Goal: Task Accomplishment & Management: Manage account settings

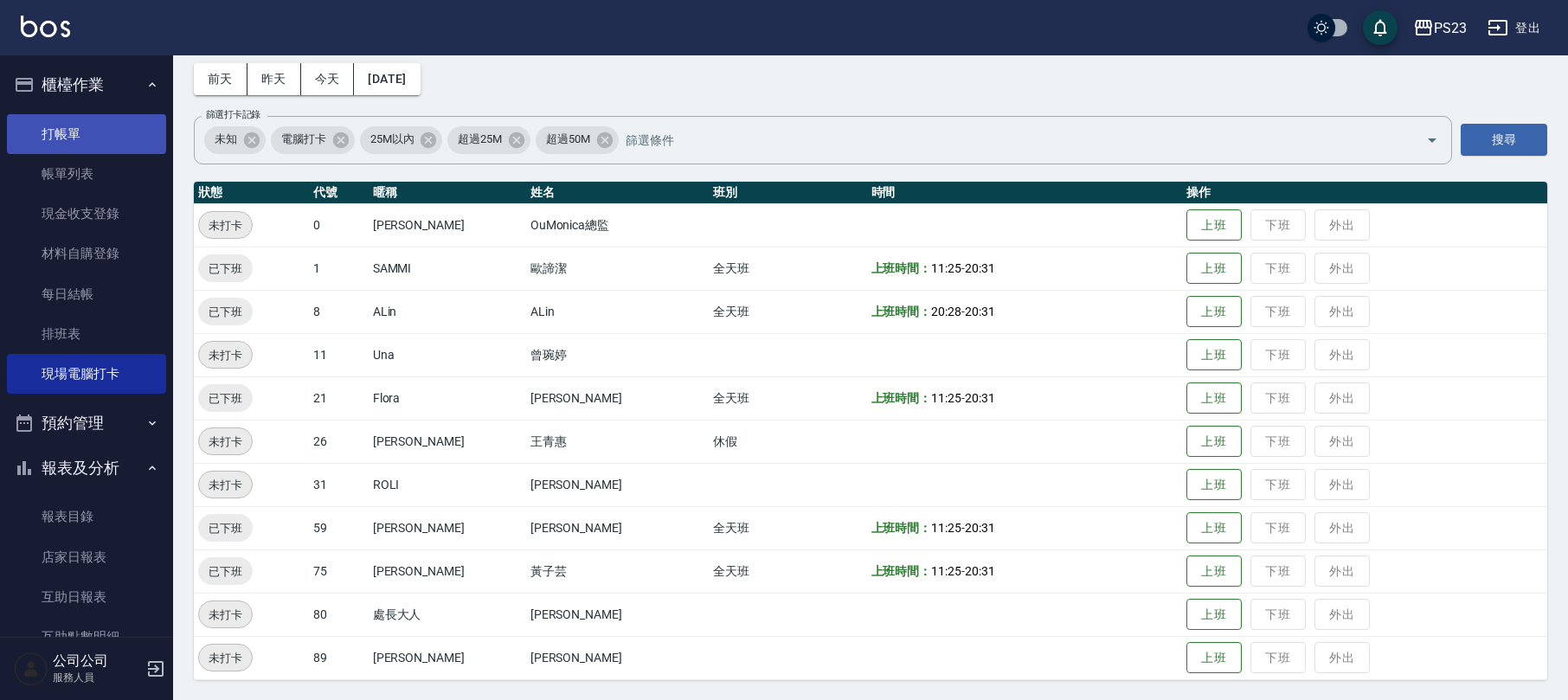
click at [82, 122] on link "打帳單" at bounding box center [86, 134] width 159 height 40
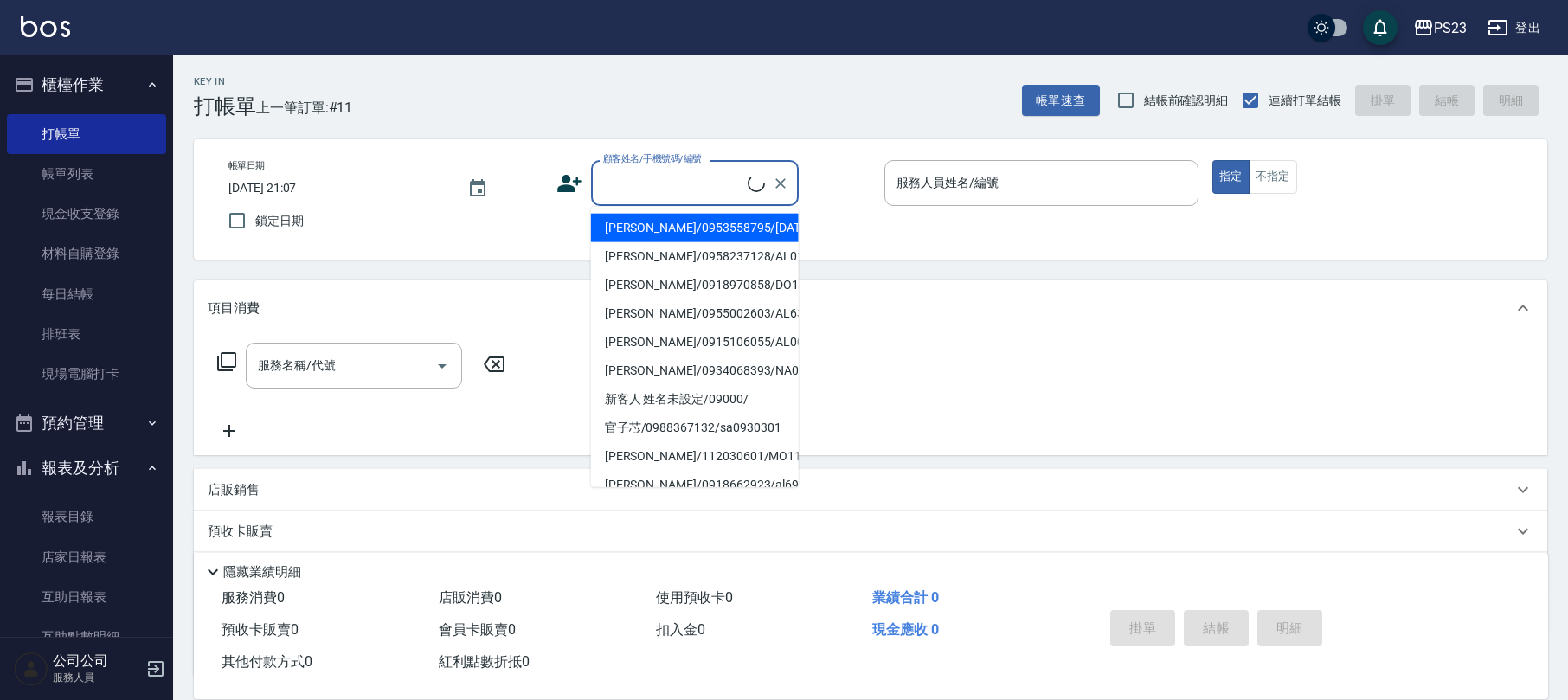
click at [724, 181] on input "顧客姓名/手機號碼/編號" at bounding box center [672, 183] width 149 height 30
click at [748, 218] on li "[PERSON_NAME]/0976435597/AL35597" at bounding box center [694, 228] width 208 height 29
type input "[PERSON_NAME]/0976435597/AL35597"
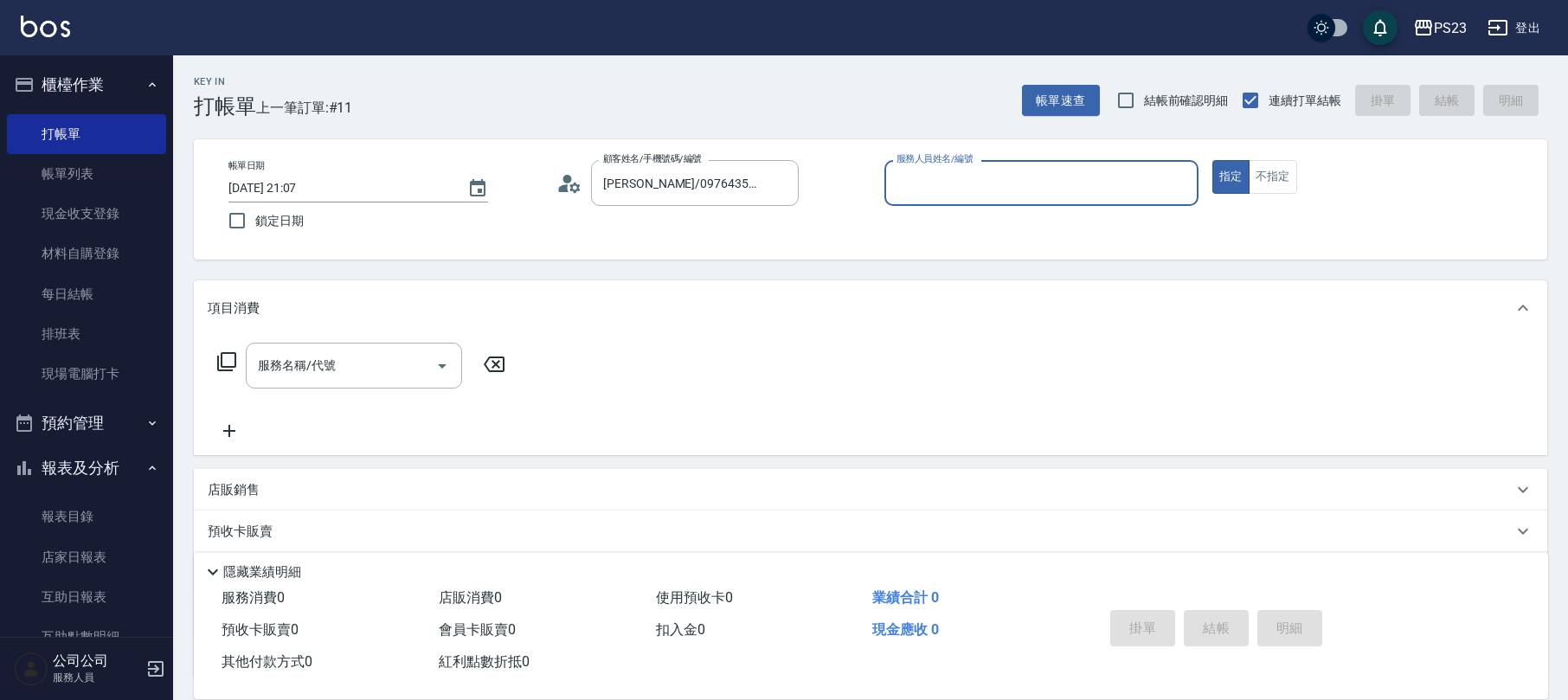
type input "ALin-8"
click at [322, 370] on div "服務名稱/代號 服務名稱/代號" at bounding box center [354, 365] width 217 height 46
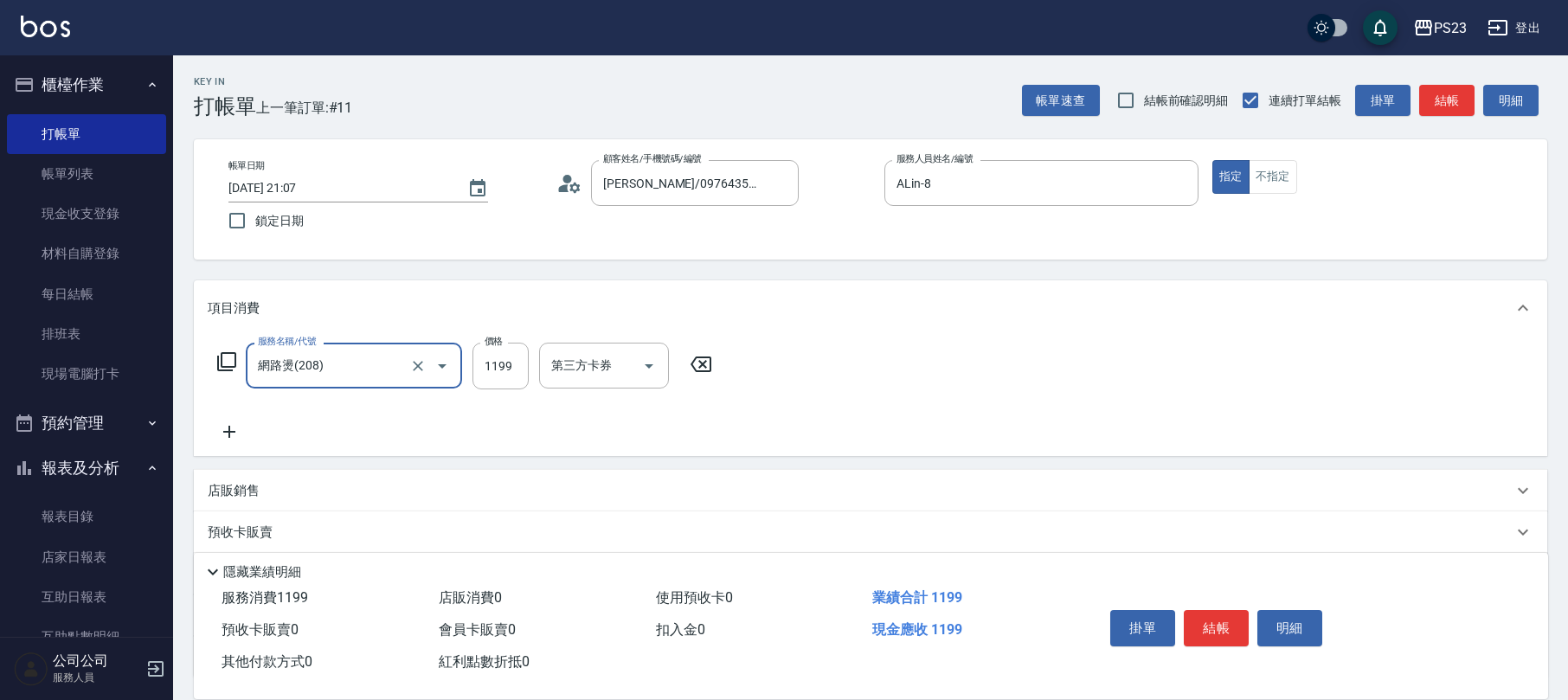
type input "網路燙(208)"
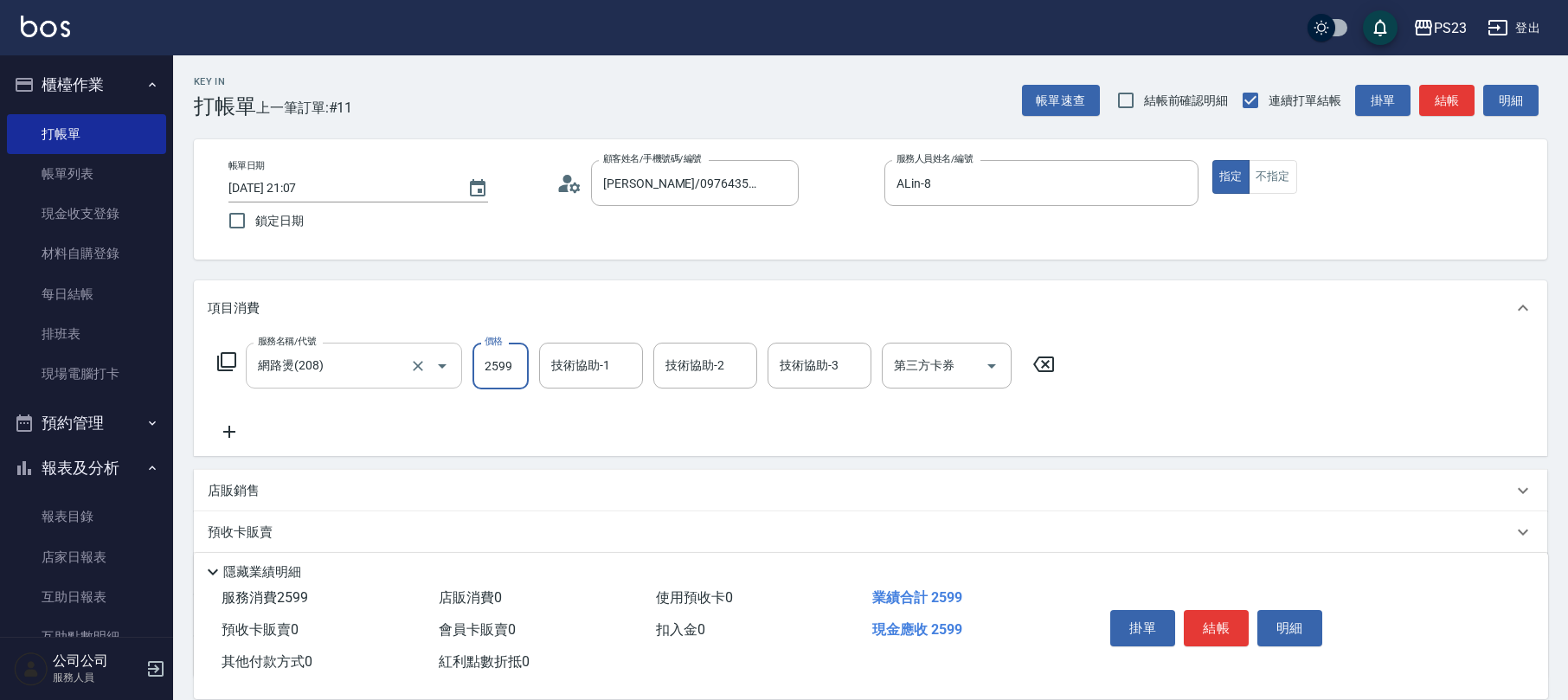
type input "2599"
type input "ALin-8"
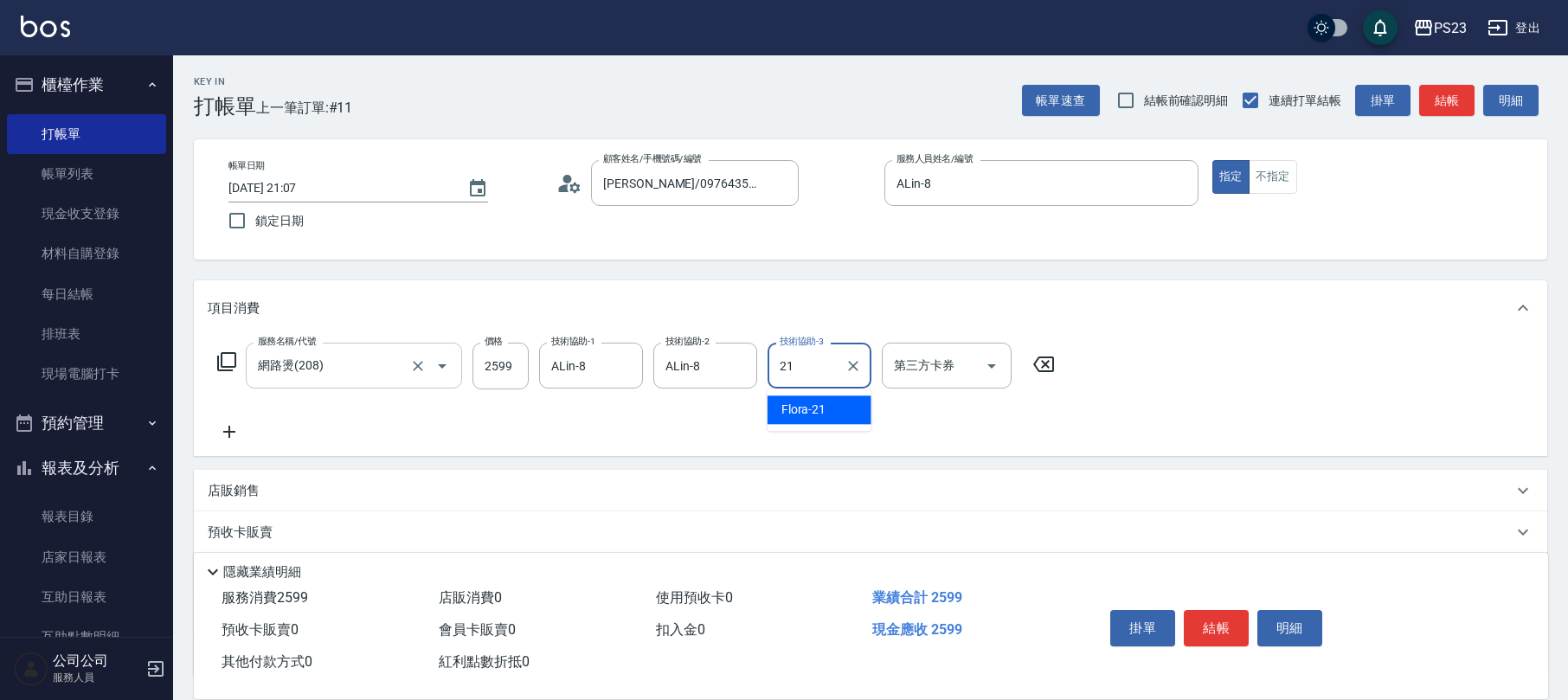
type input "Flora-21"
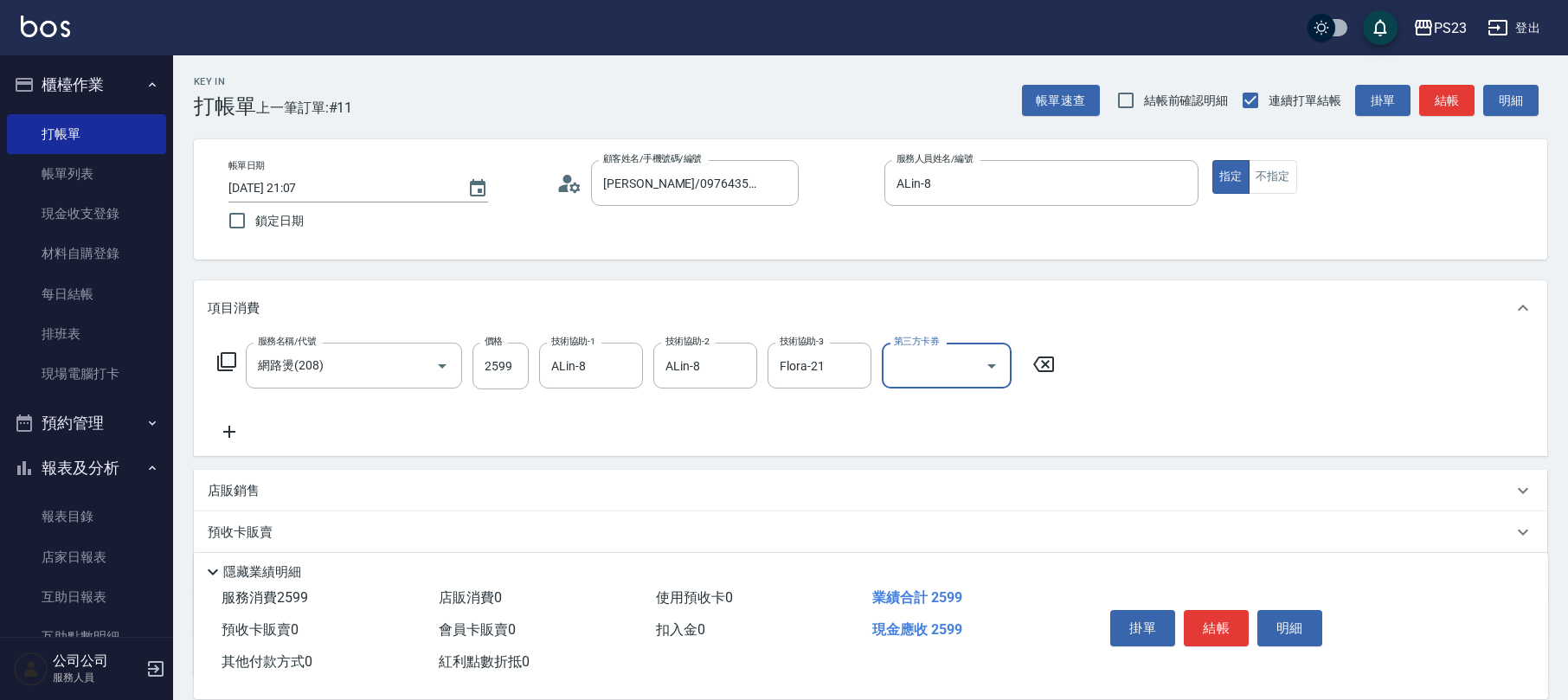
scroll to position [139, 0]
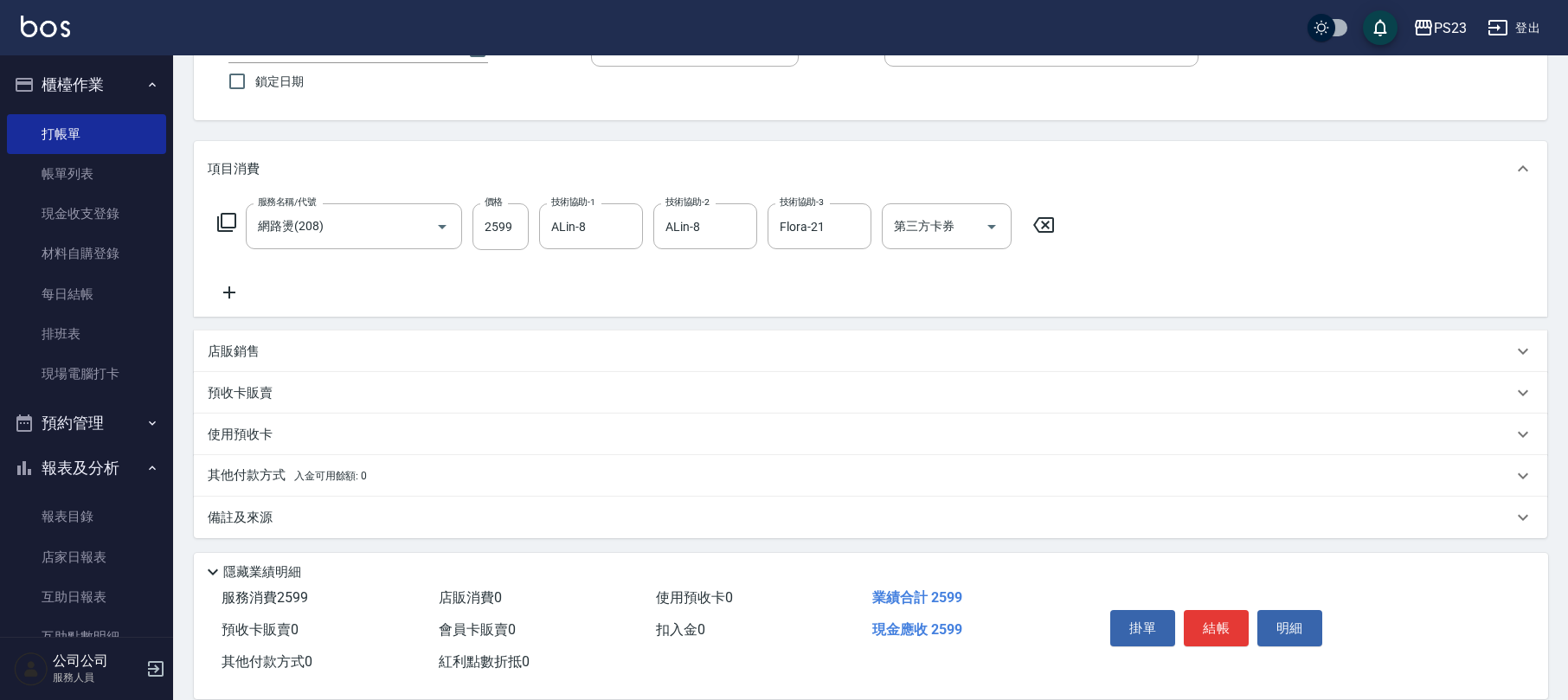
click at [296, 502] on div "備註及來源" at bounding box center [871, 517] width 1353 height 42
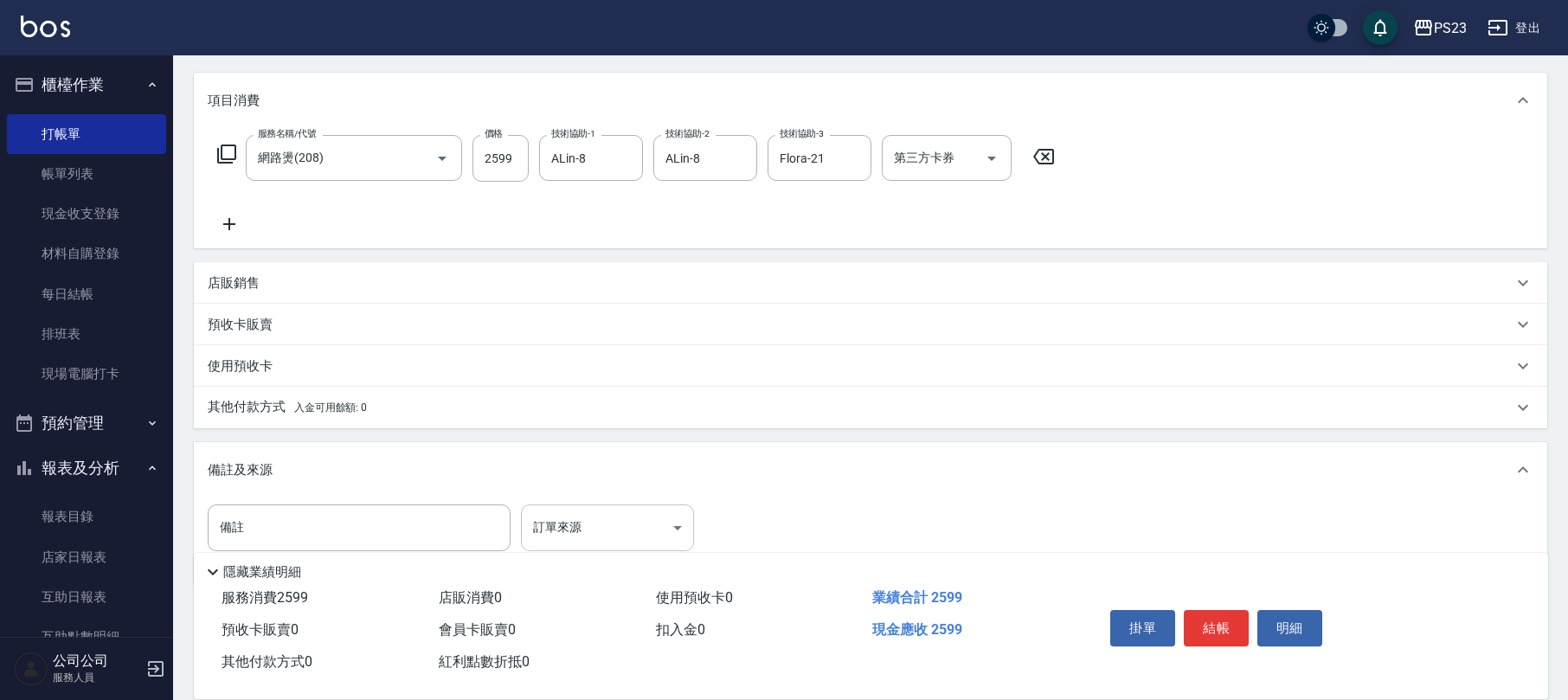
scroll to position [252, 0]
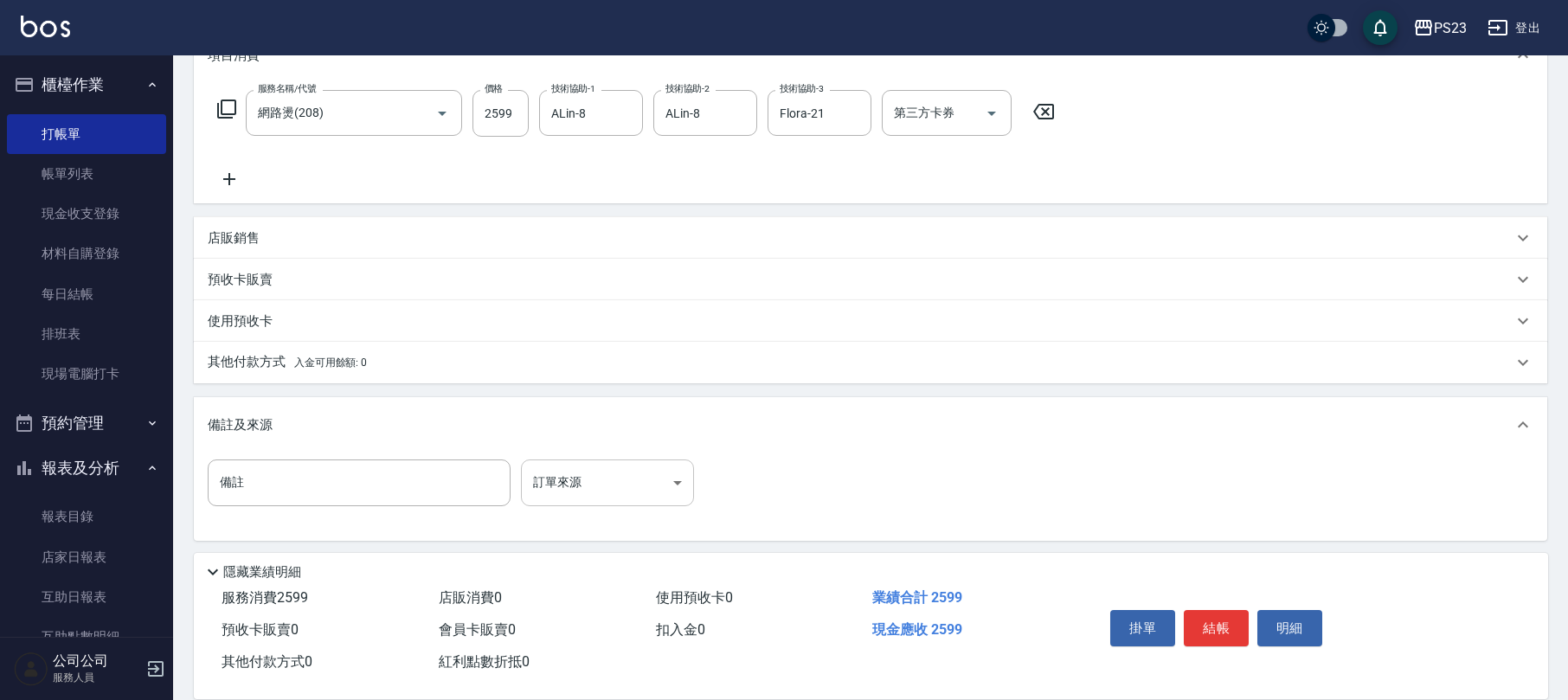
click at [610, 476] on body "PS23 登出 櫃檯作業 打帳單 帳單列表 現金收支登錄 材料自購登錄 每日結帳 排班表 現場電腦打卡 預約管理 預約管理 單日預約紀錄 單週預約紀錄 報表及…" at bounding box center [784, 225] width 1568 height 956
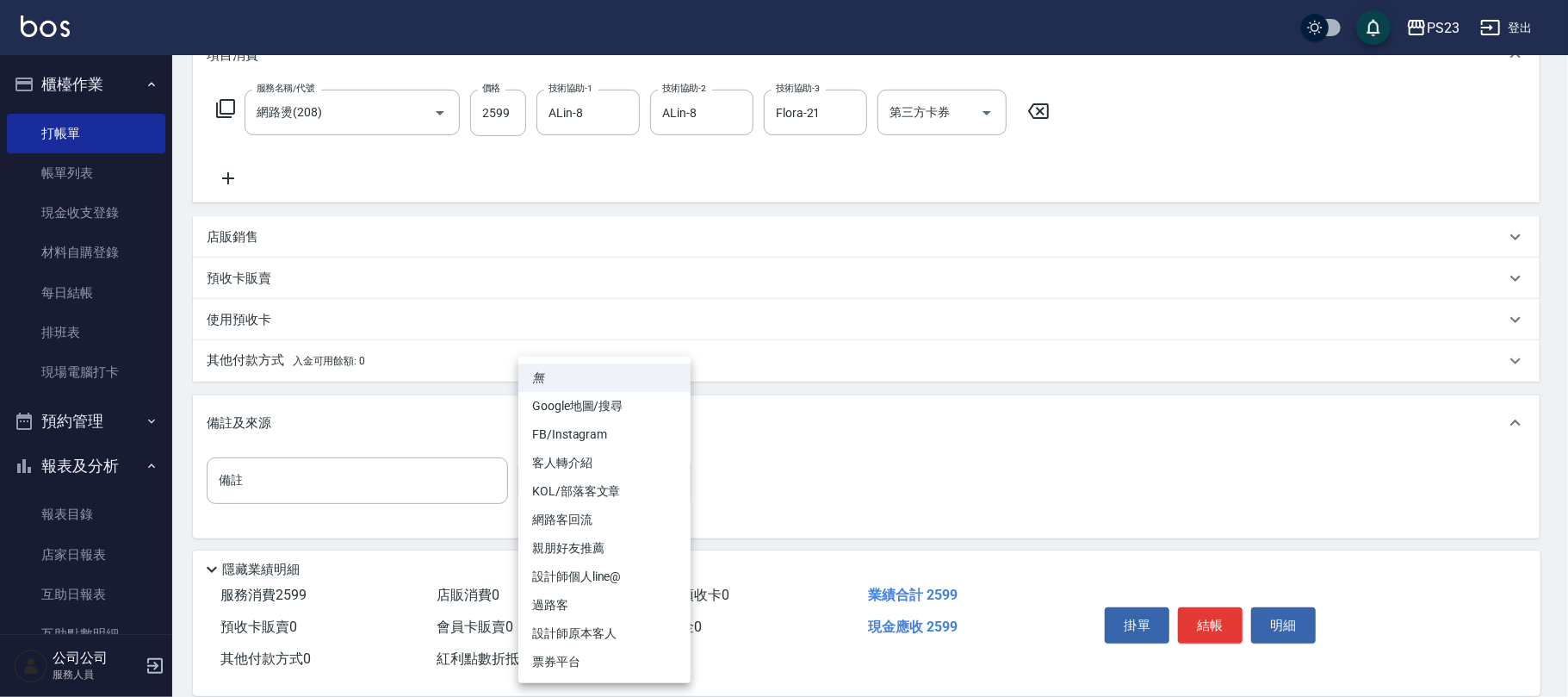
click at [607, 429] on li "FB/Instagram" at bounding box center [604, 434] width 172 height 29
type input "FB/Instagram"
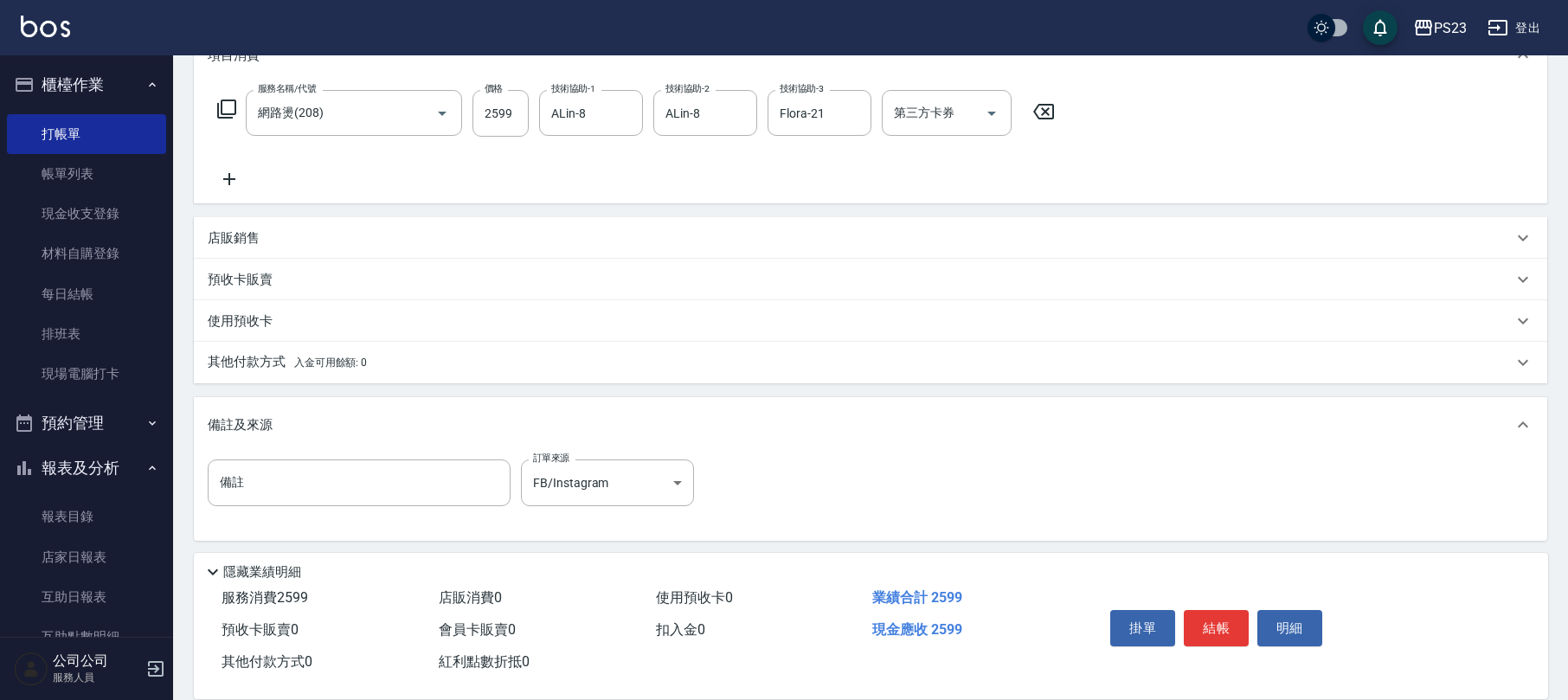
click at [330, 368] on span "入金可用餘額: 0" at bounding box center [330, 363] width 74 height 12
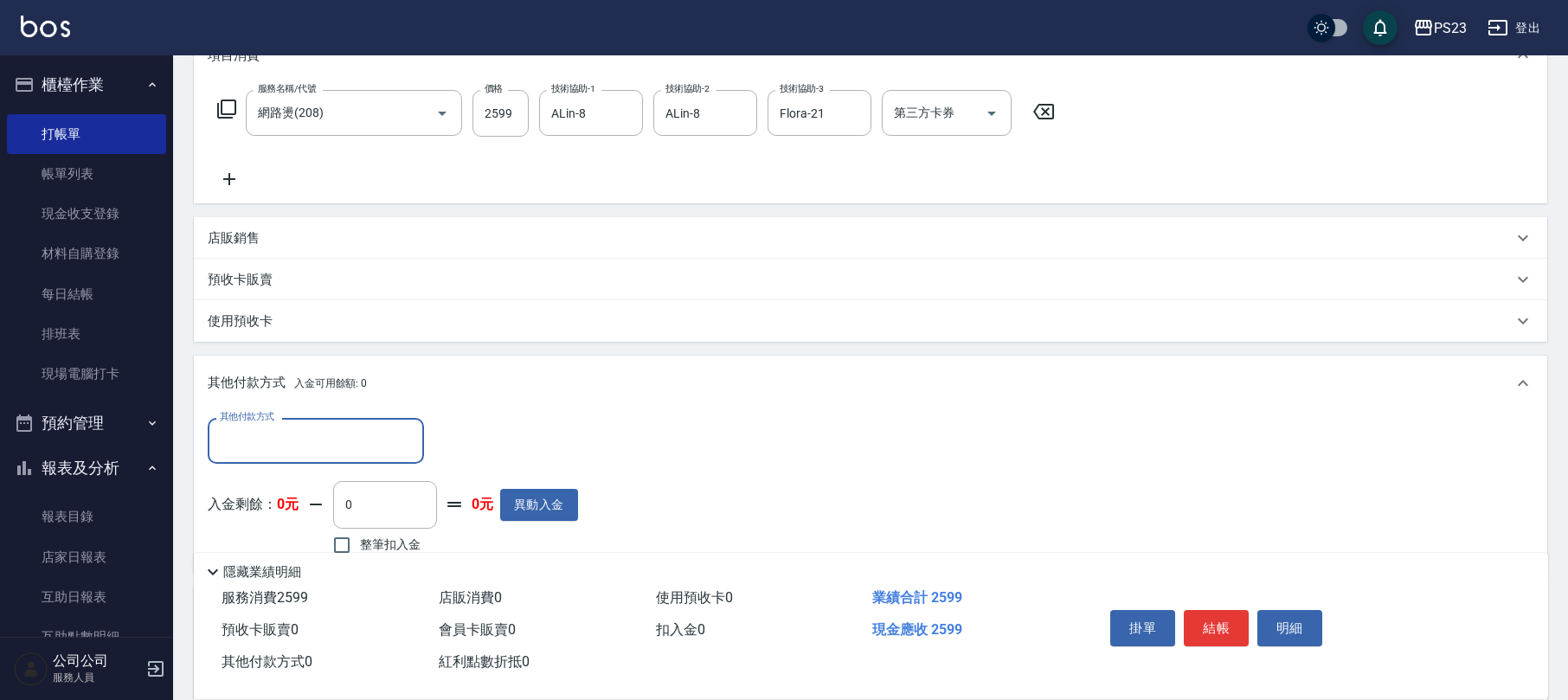
scroll to position [440, 0]
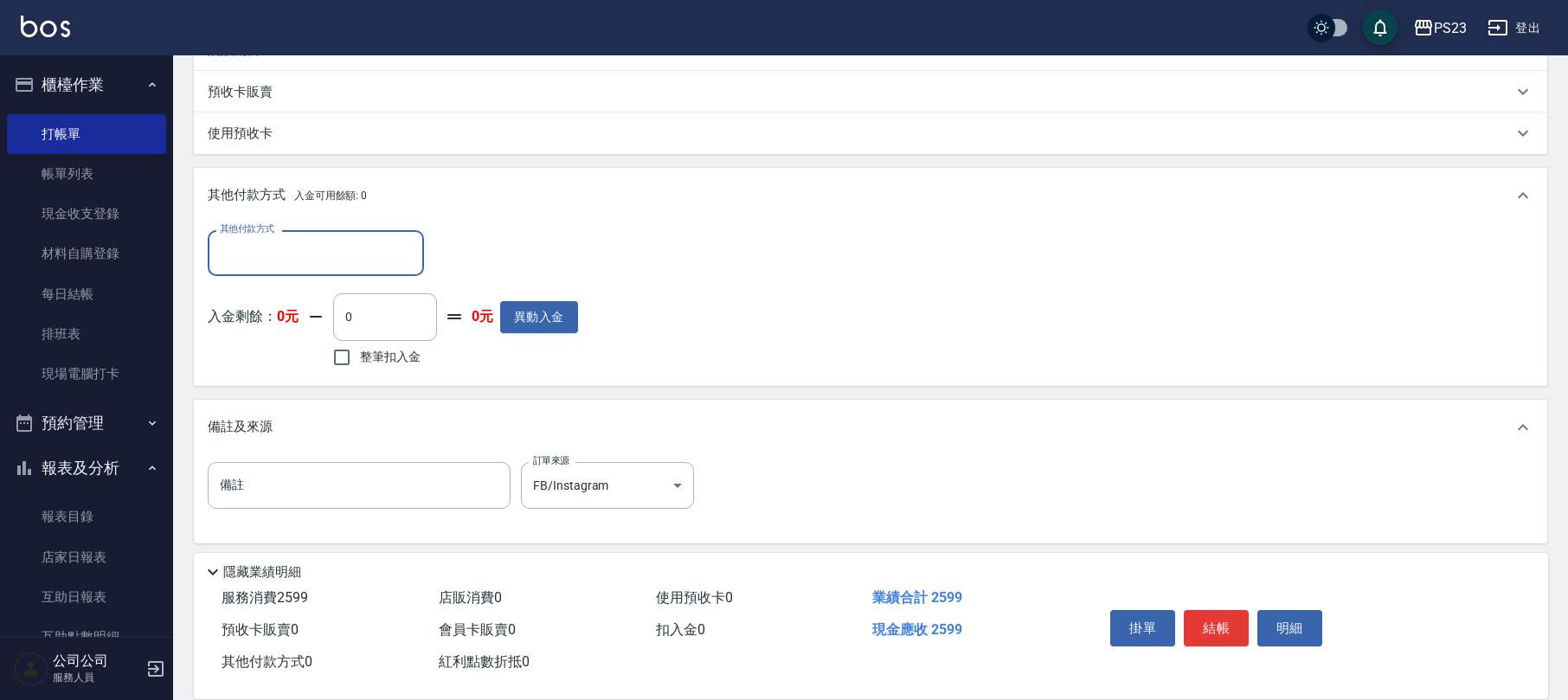
click at [329, 257] on input "其他付款方式" at bounding box center [316, 253] width 201 height 30
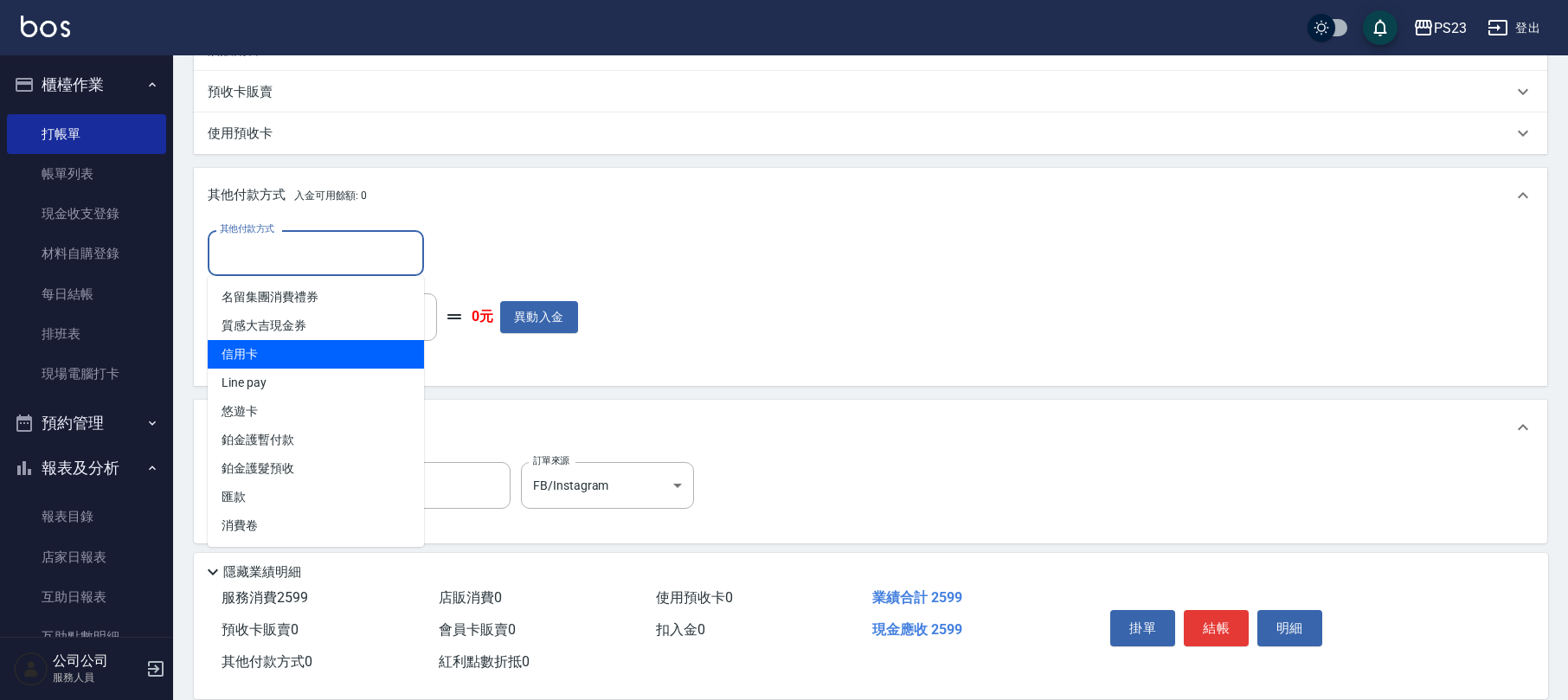
click at [301, 350] on span "信用卡" at bounding box center [316, 354] width 217 height 29
type input "信用卡"
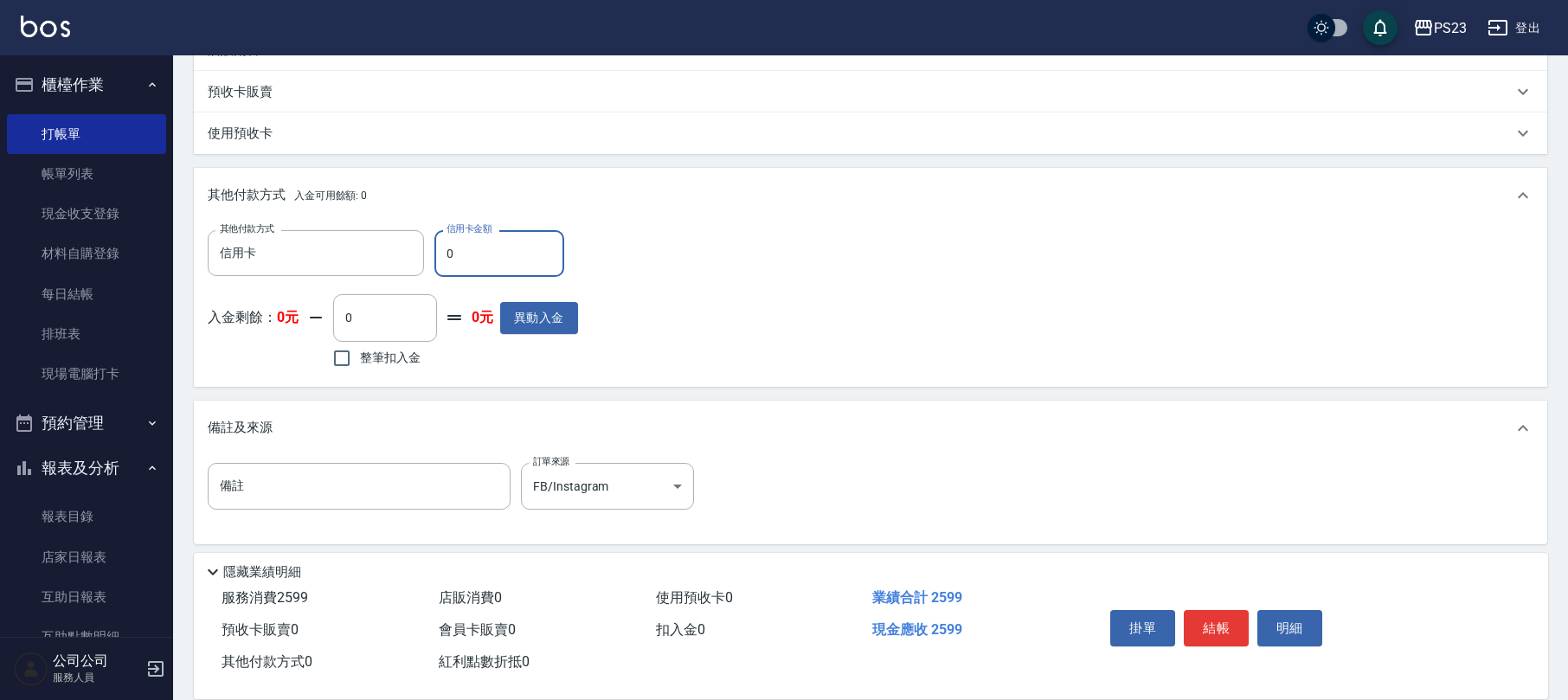
drag, startPoint x: 486, startPoint y: 261, endPoint x: 422, endPoint y: 282, distance: 67.4
click at [416, 260] on div "其他付款方式 信用卡 其他付款方式 信用卡金額 0 信用卡金額" at bounding box center [393, 254] width 370 height 47
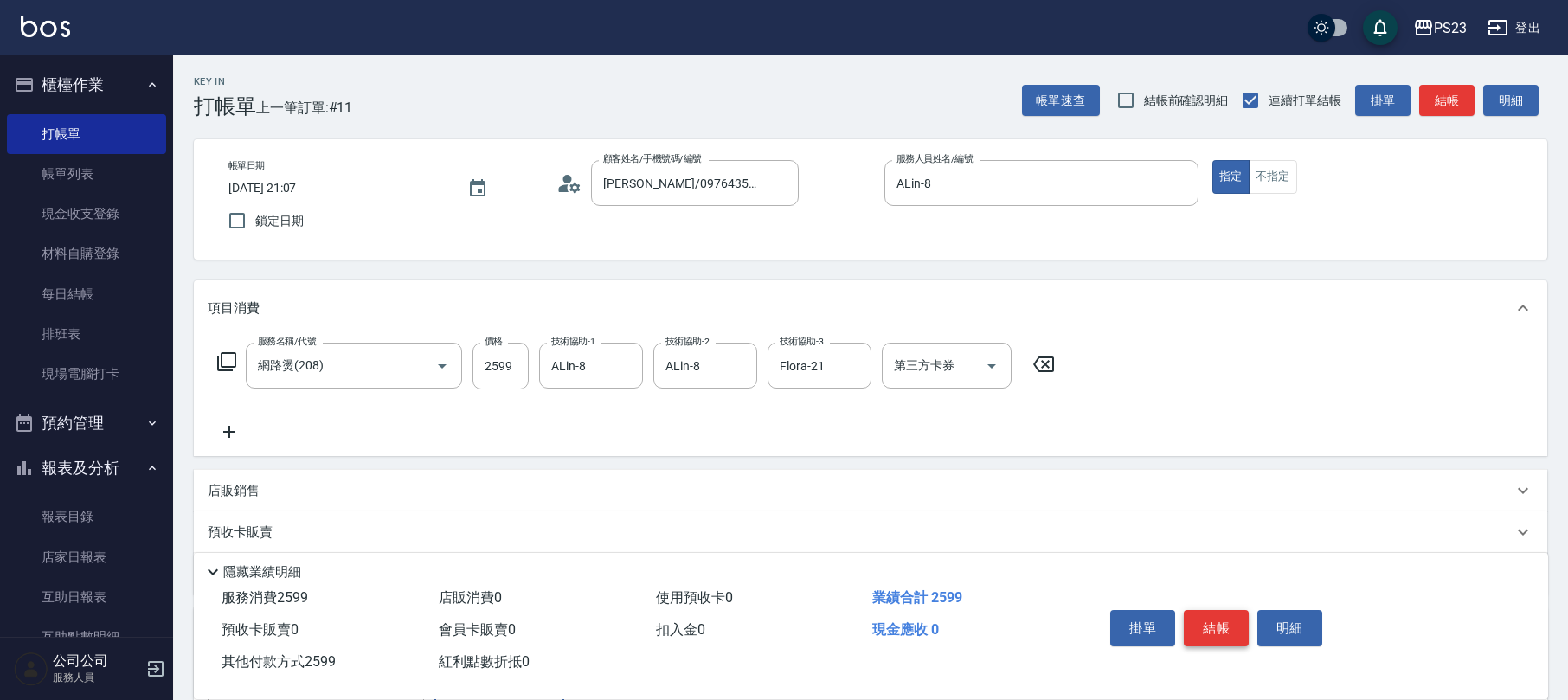
type input "2599"
click at [1226, 619] on button "結帳" at bounding box center [1216, 628] width 65 height 37
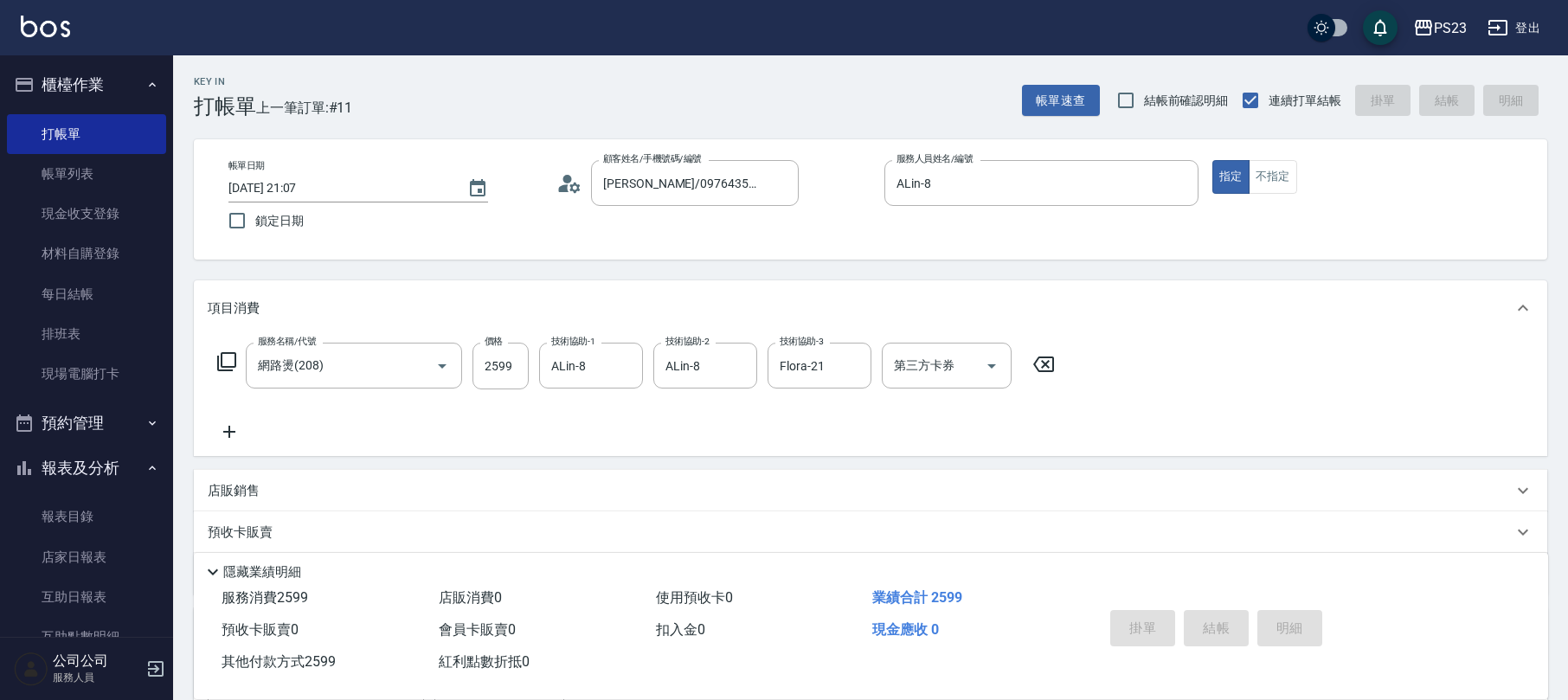
type input "[DATE] 21:08"
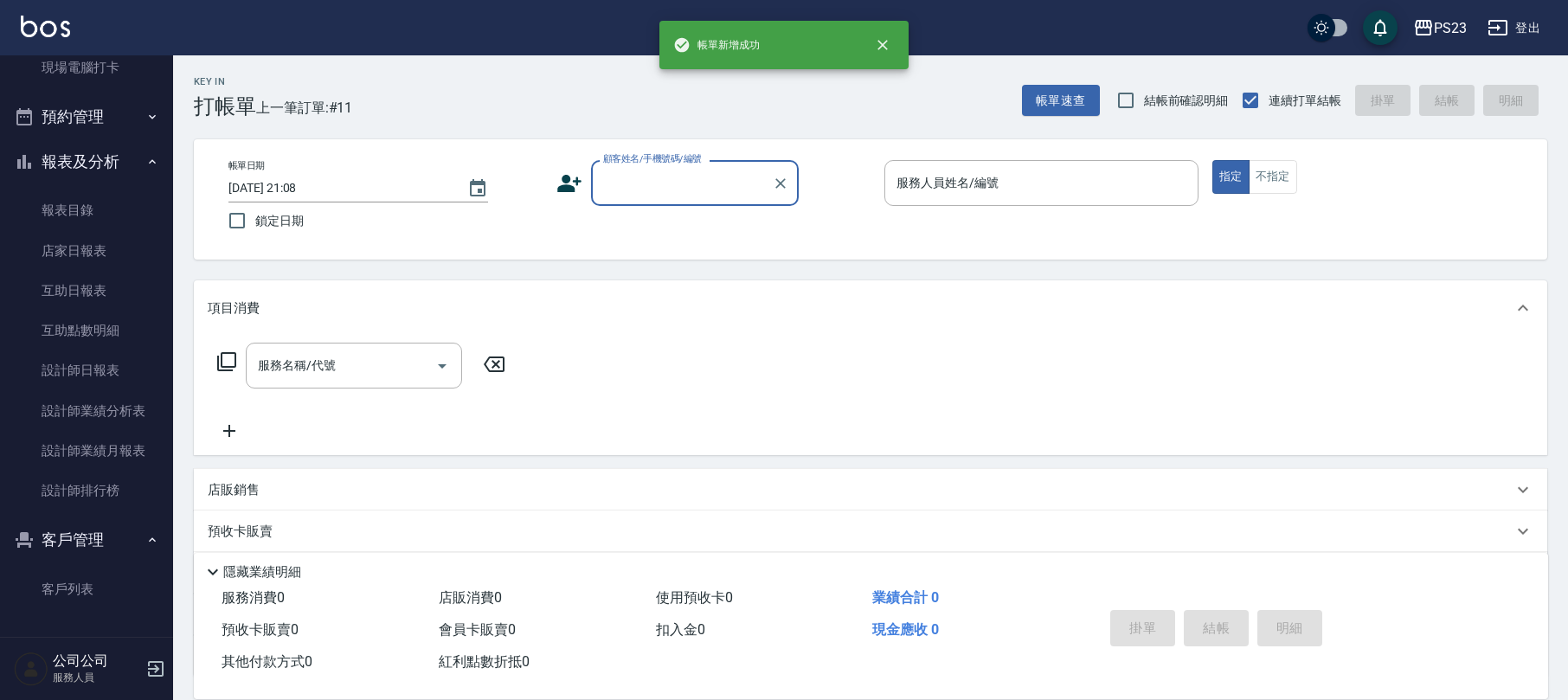
scroll to position [139, 0]
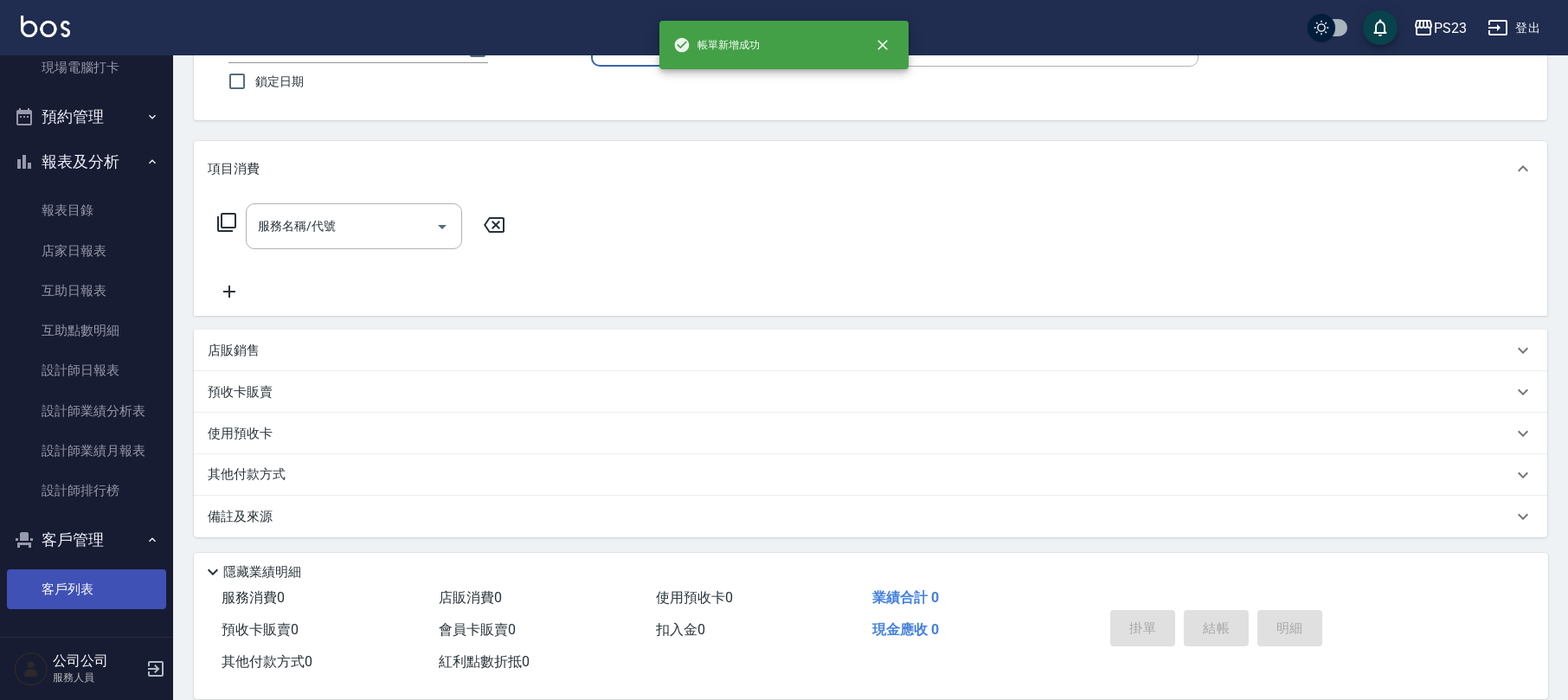
click at [73, 577] on link "客戶列表" at bounding box center [86, 590] width 159 height 40
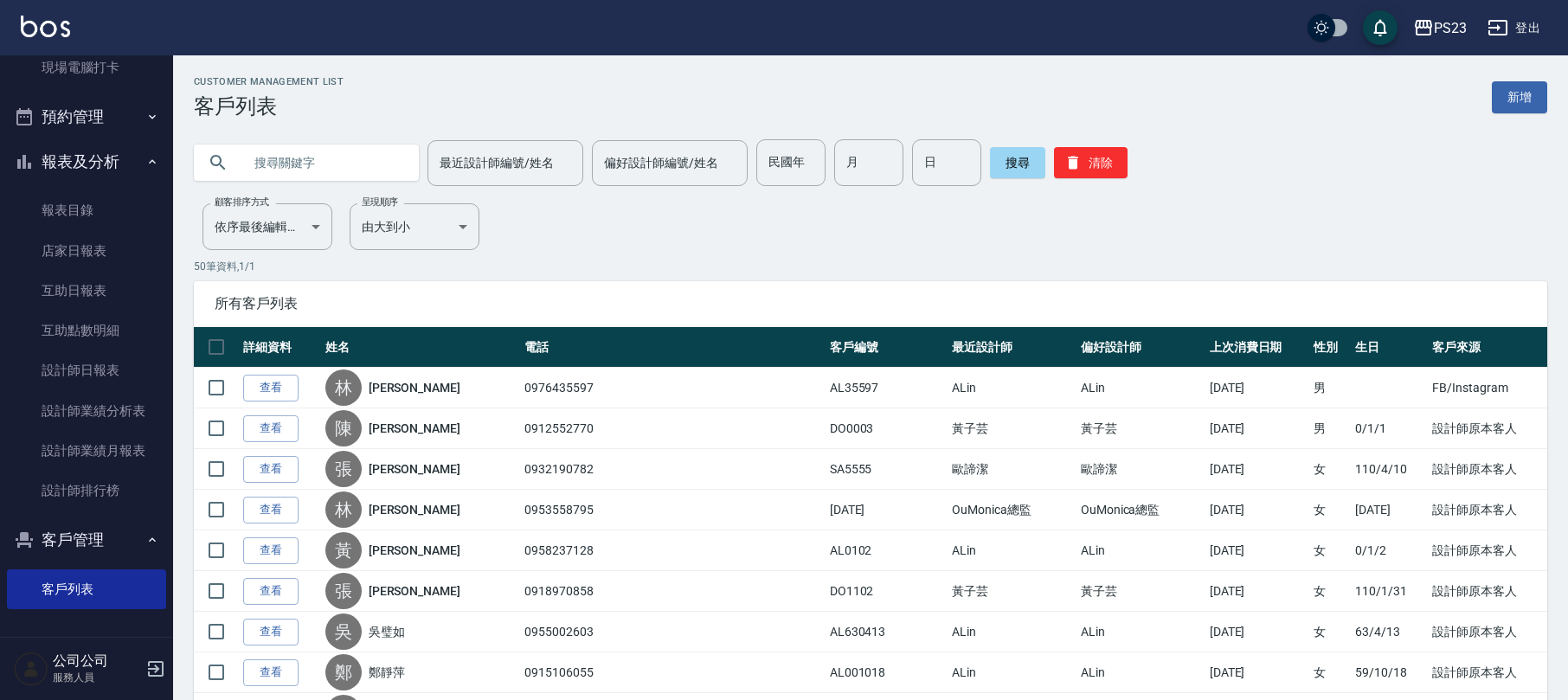
click at [365, 154] on input "text" at bounding box center [324, 163] width 163 height 47
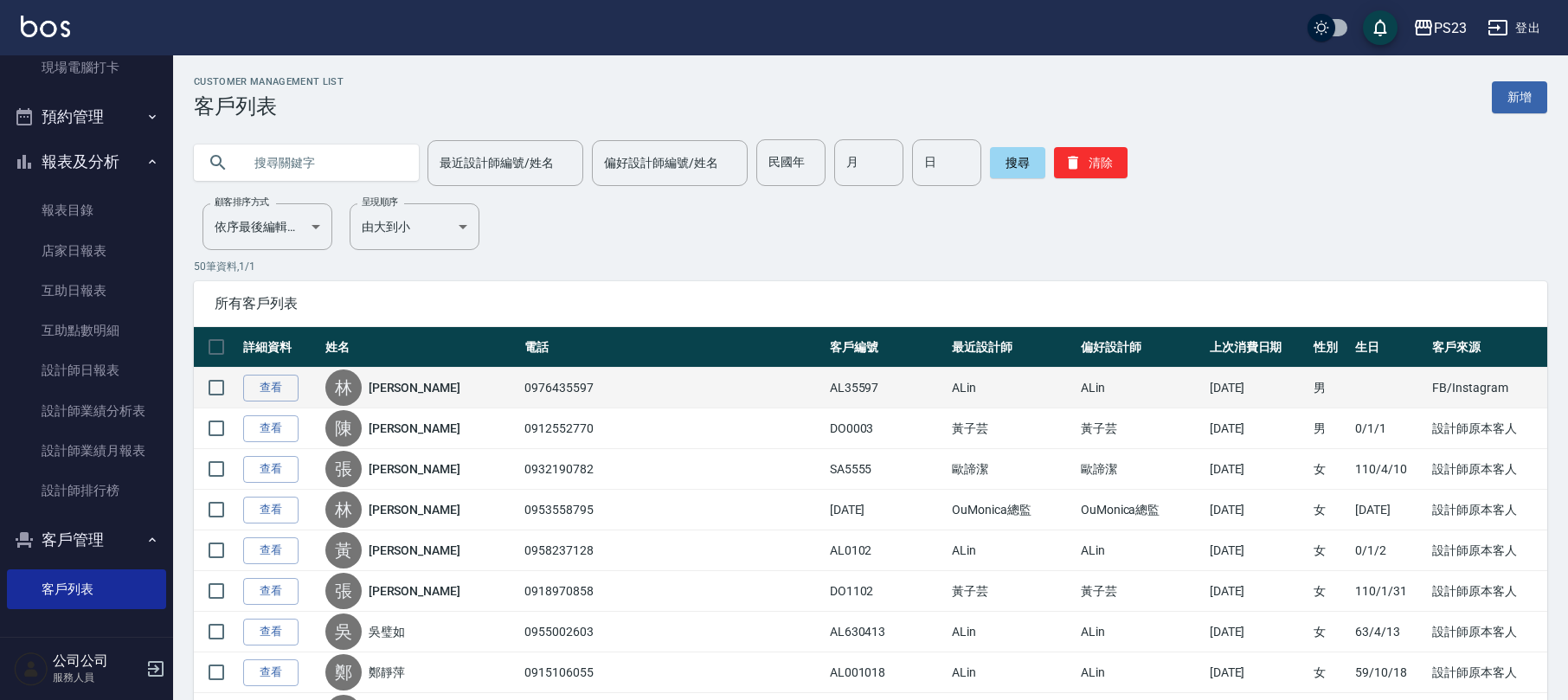
click at [395, 395] on link "[PERSON_NAME]" at bounding box center [414, 388] width 91 height 17
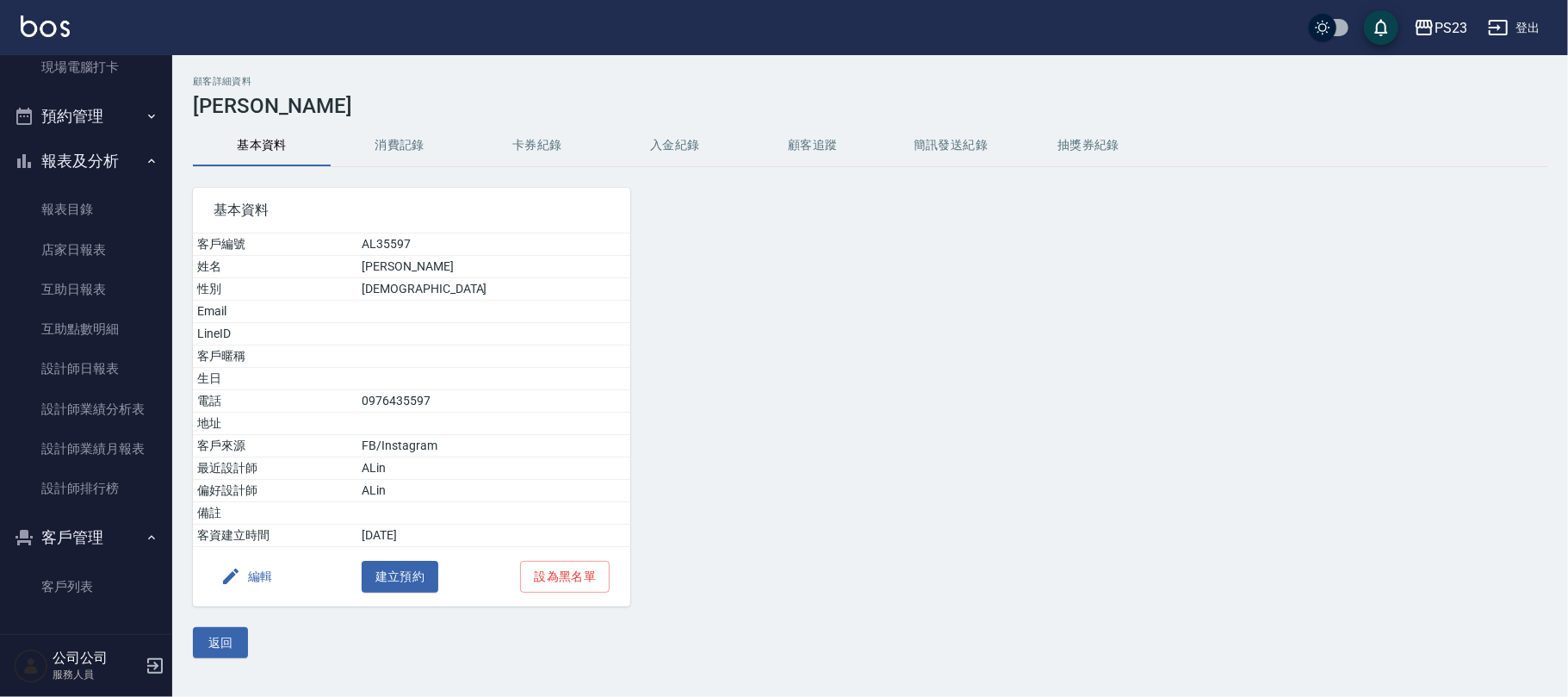
click at [267, 587] on button "編輯" at bounding box center [247, 577] width 67 height 32
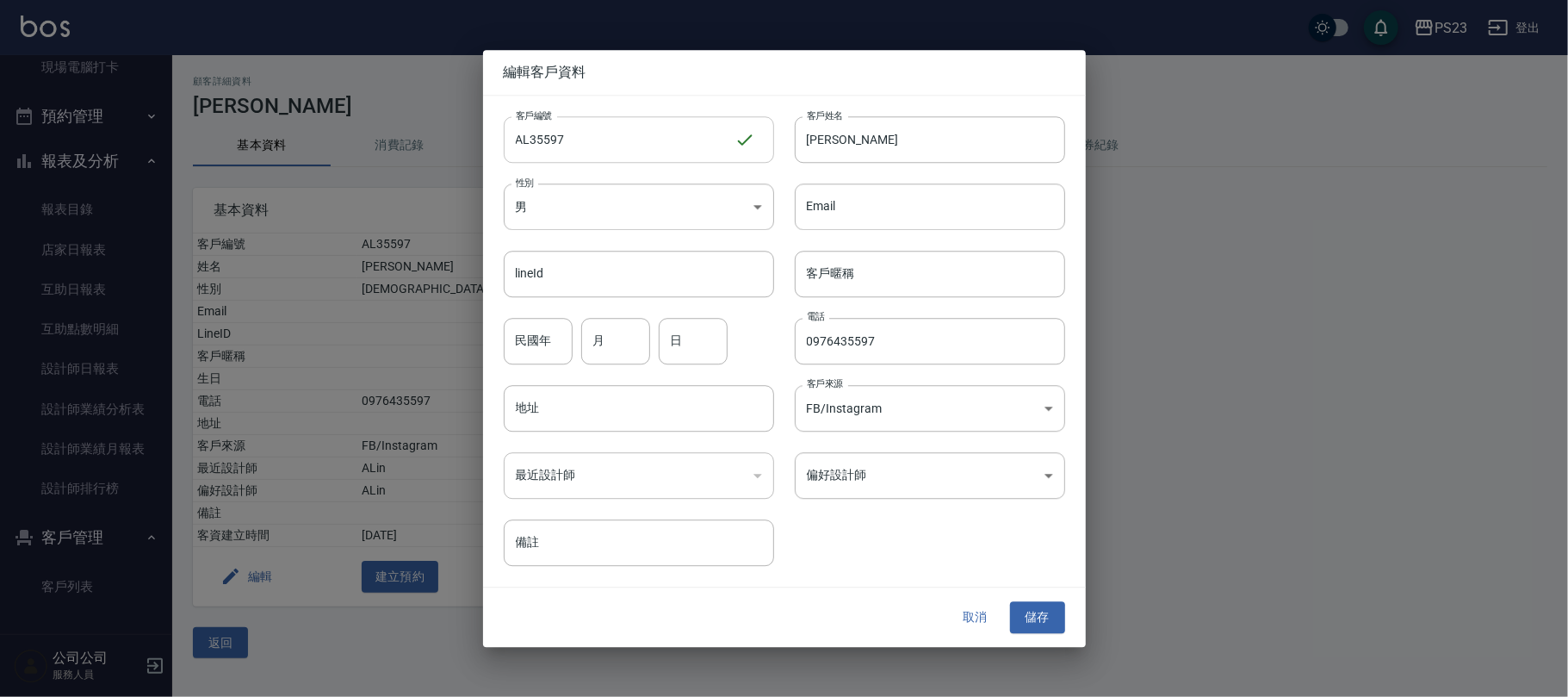
drag, startPoint x: 616, startPoint y: 125, endPoint x: 625, endPoint y: 126, distance: 9.1
click at [617, 124] on input "AL35597" at bounding box center [619, 139] width 231 height 47
type input "AL001229"
click at [613, 334] on input "月" at bounding box center [616, 341] width 69 height 47
type input "12"
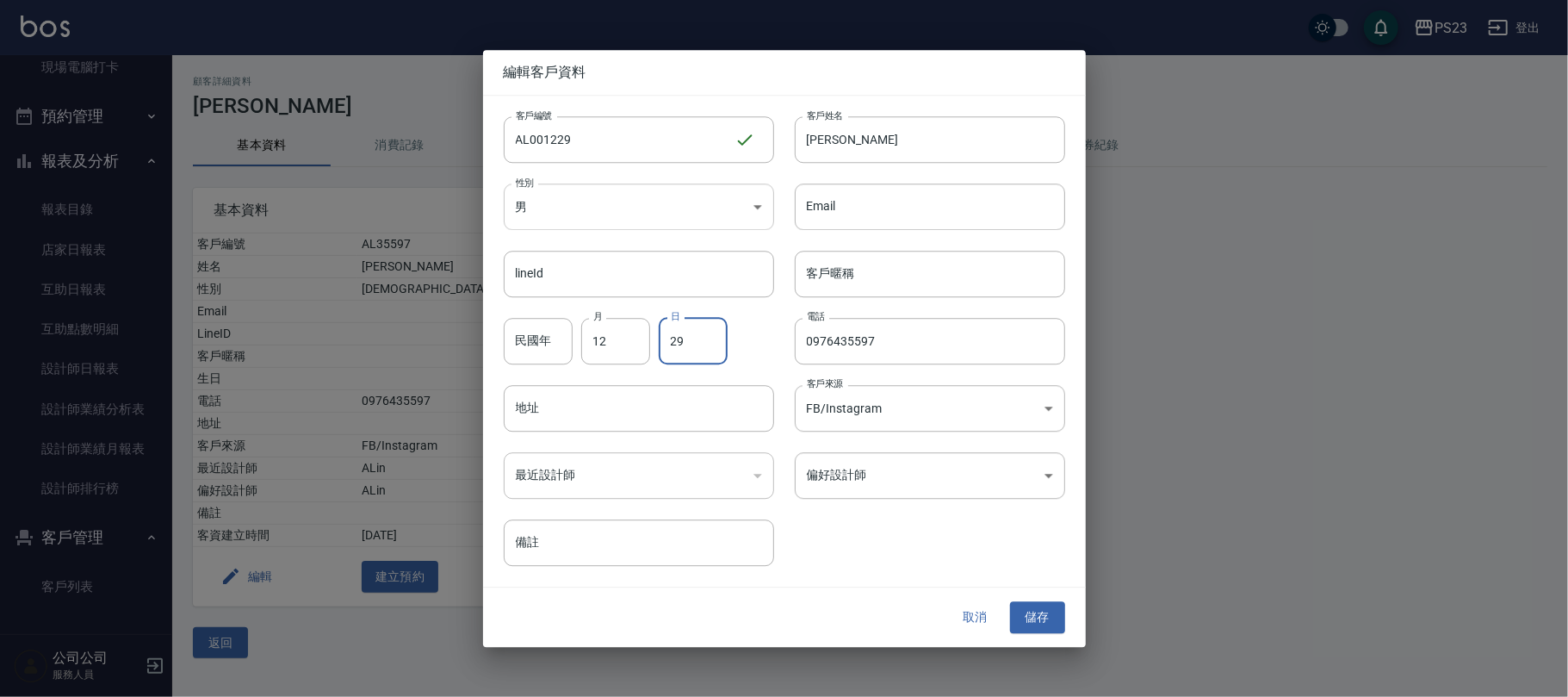
type input "29"
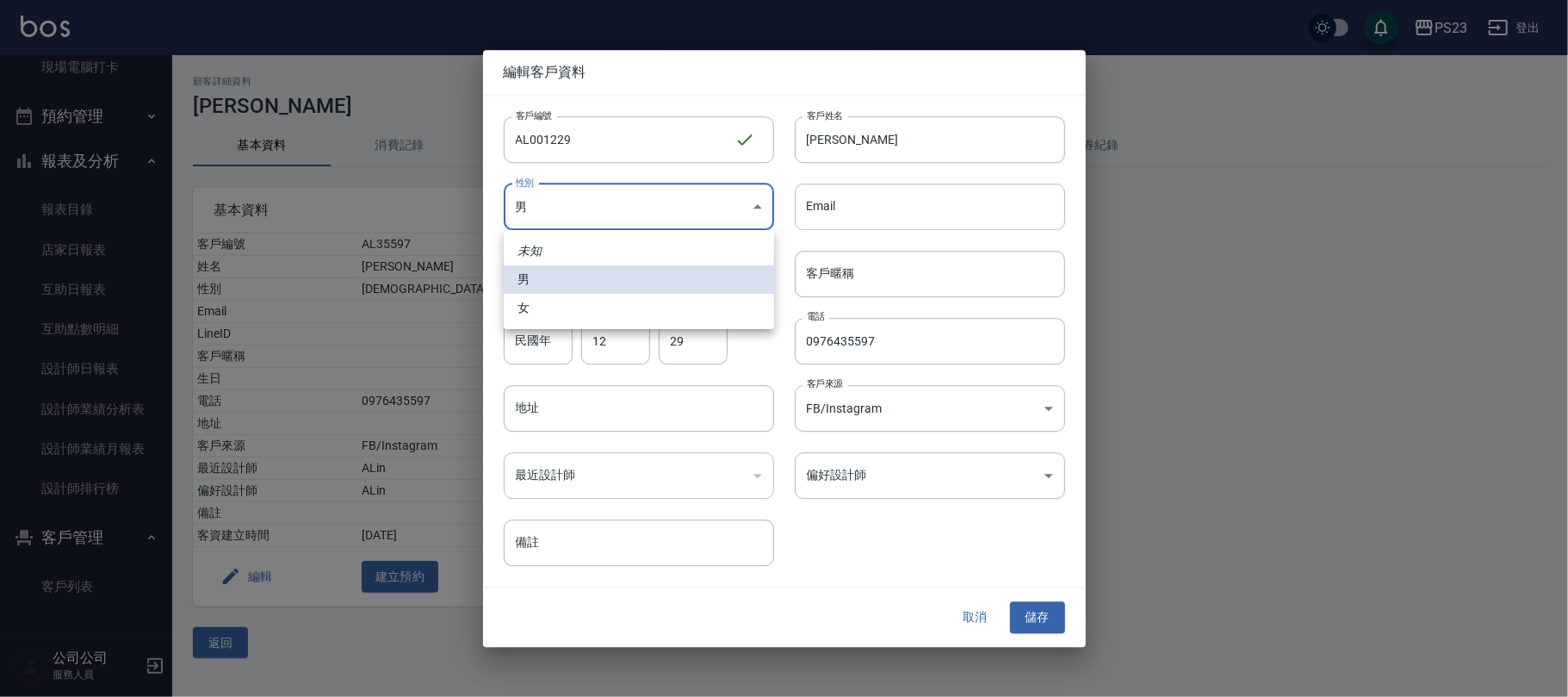
click at [730, 217] on body "PS23 登出 櫃檯作業 打帳單 帳單列表 現金收支登錄 材料自購登錄 每日結帳 排班表 現場電腦打卡 預約管理 預約管理 單日預約紀錄 單週預約紀錄 報表及…" at bounding box center [784, 348] width 1568 height 697
click at [556, 300] on li "女" at bounding box center [639, 307] width 270 height 29
type input "[DEMOGRAPHIC_DATA]"
click at [1037, 617] on button "儲存" at bounding box center [1038, 617] width 55 height 32
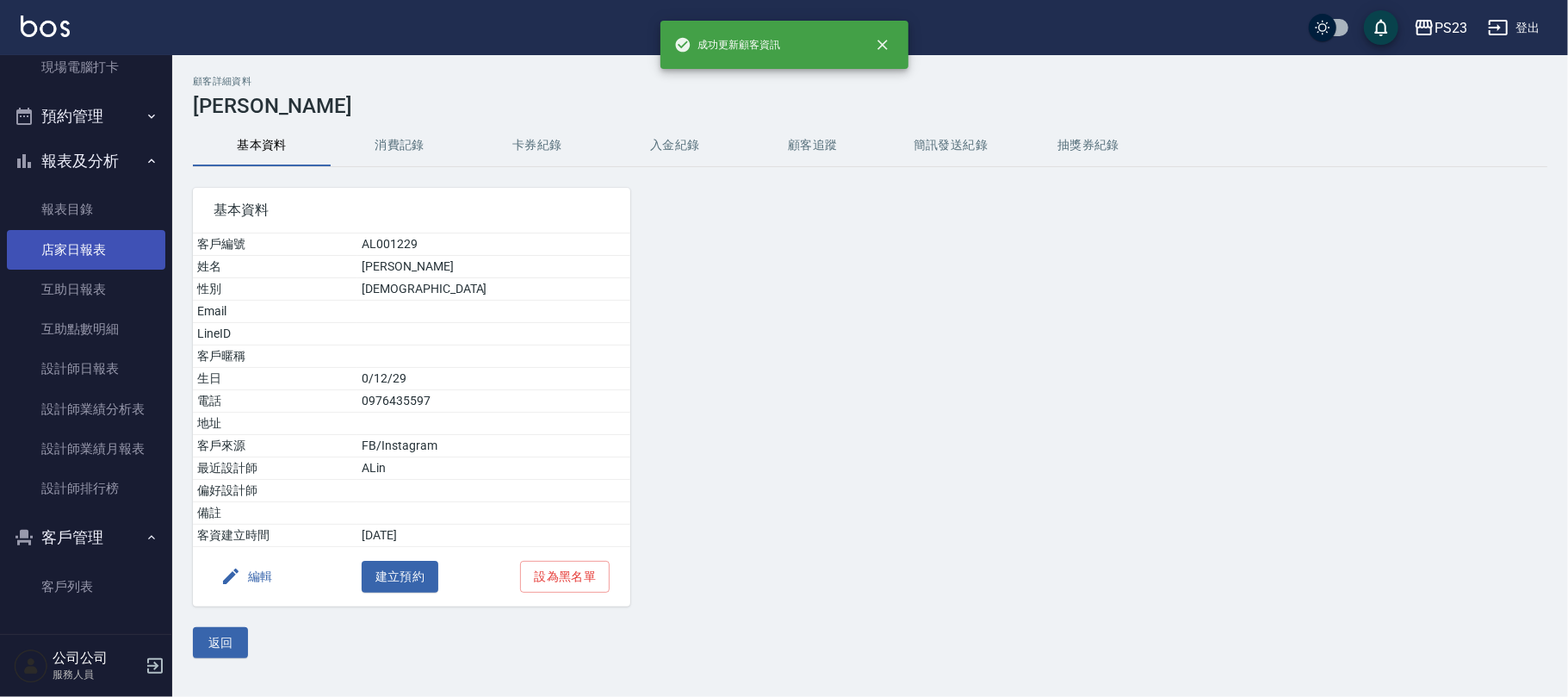
click at [59, 235] on link "店家日報表" at bounding box center [86, 250] width 158 height 40
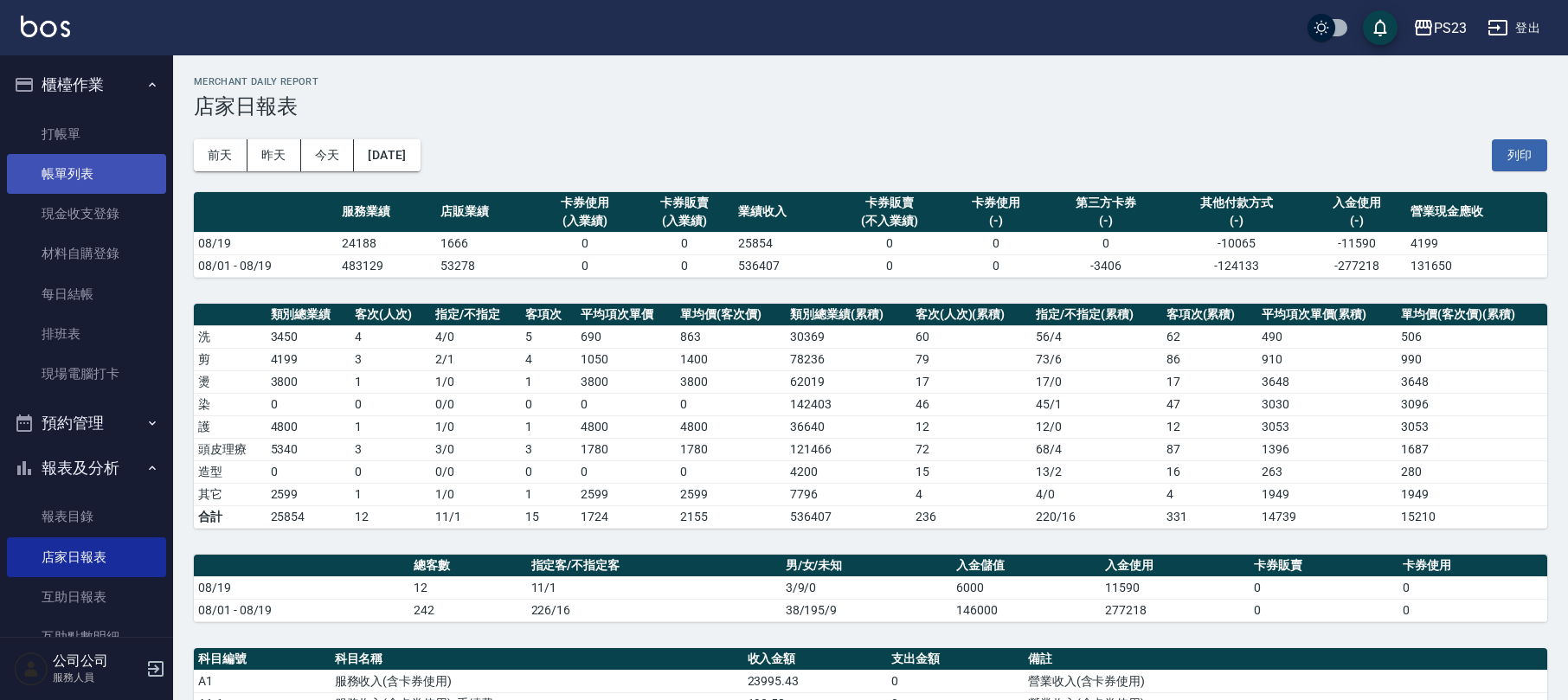
click at [109, 173] on link "帳單列表" at bounding box center [86, 174] width 159 height 40
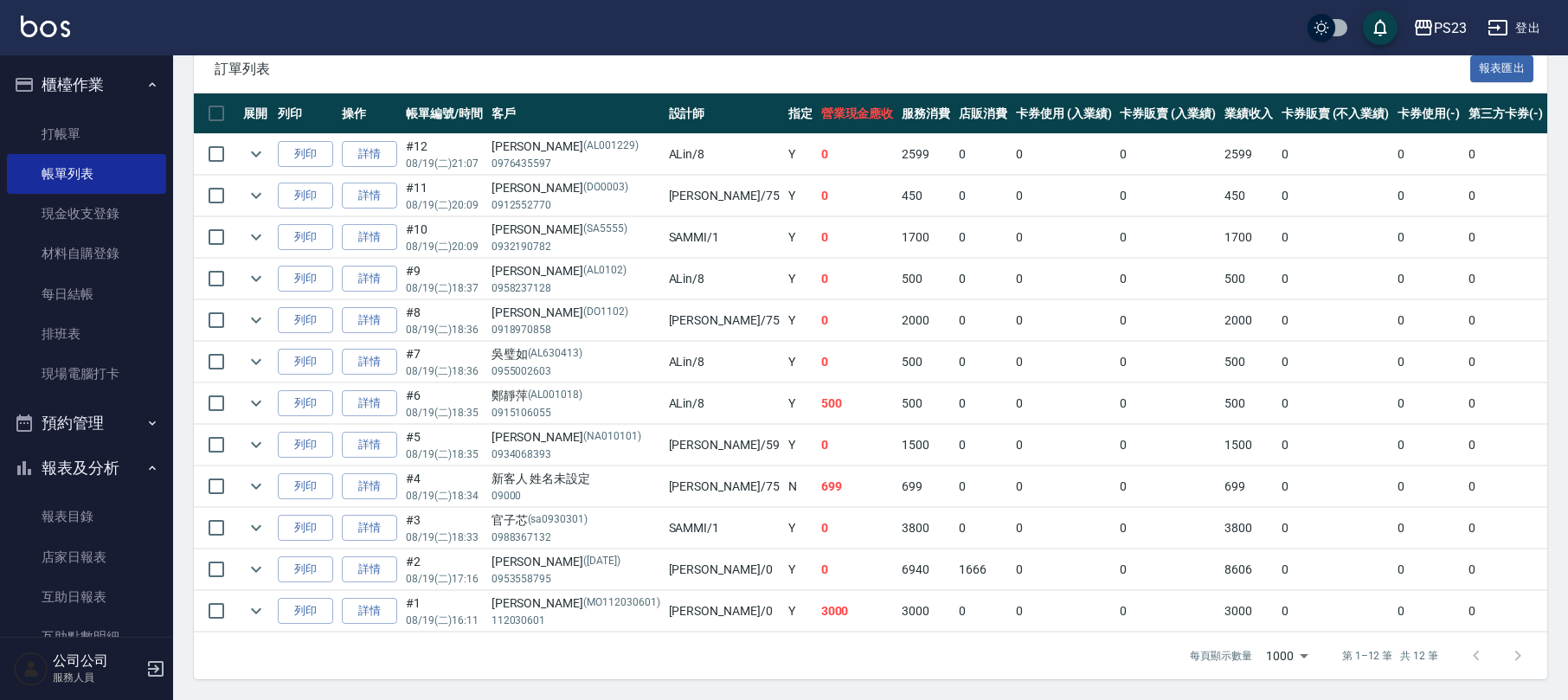
scroll to position [0, 181]
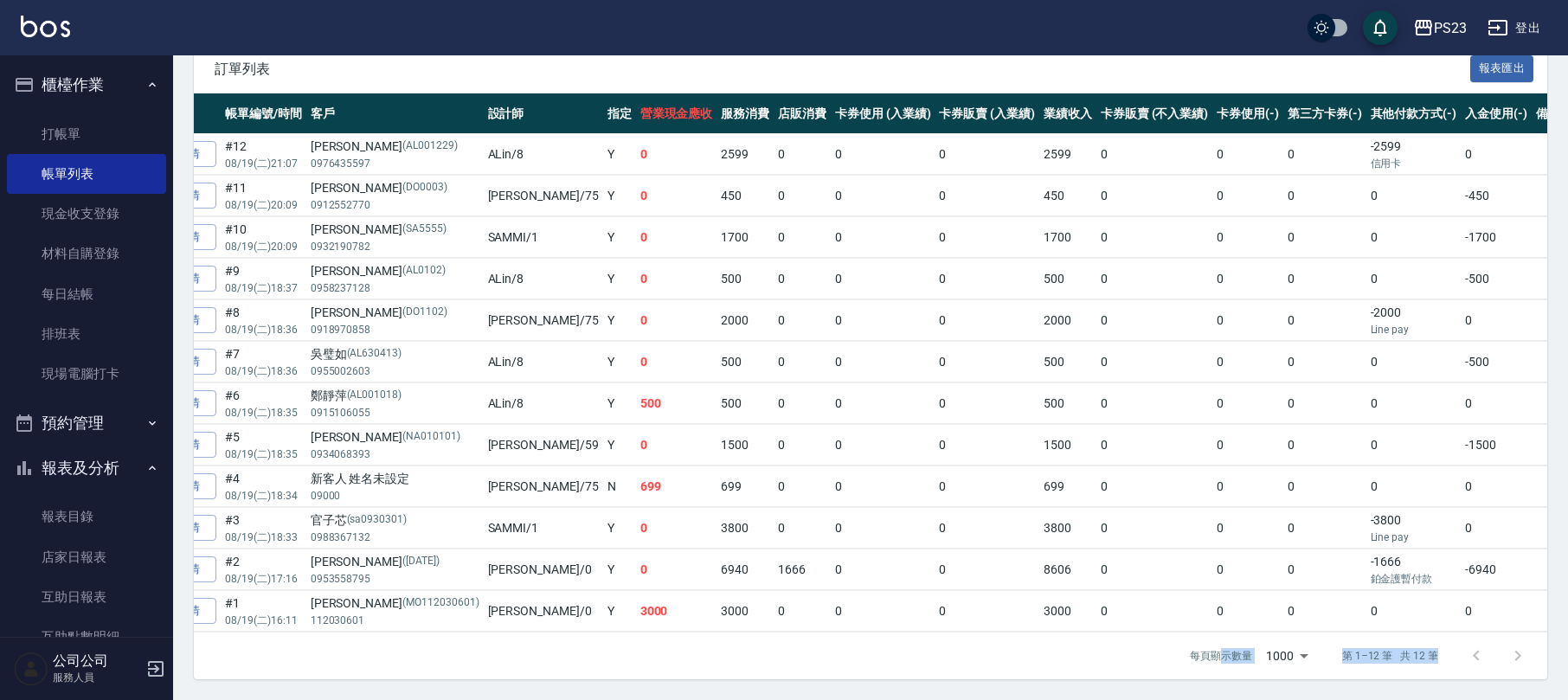
drag, startPoint x: 1353, startPoint y: 648, endPoint x: 1437, endPoint y: 648, distance: 84.0
click at [1438, 648] on div "每頁顯示數量 1000 1000 第 1–12 筆 共 12 筆" at bounding box center [1354, 656] width 371 height 47
click at [111, 557] on link "店家日報表" at bounding box center [86, 557] width 159 height 40
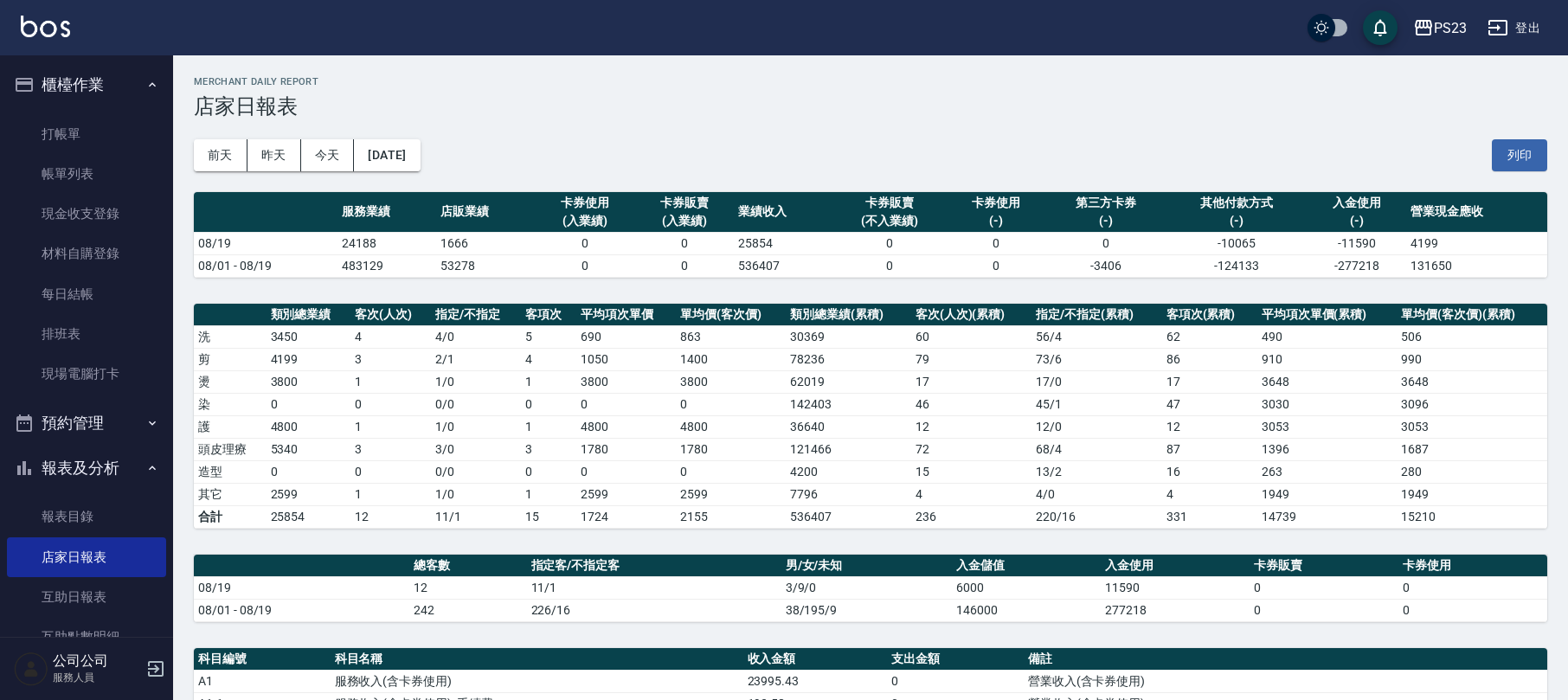
scroll to position [461, 0]
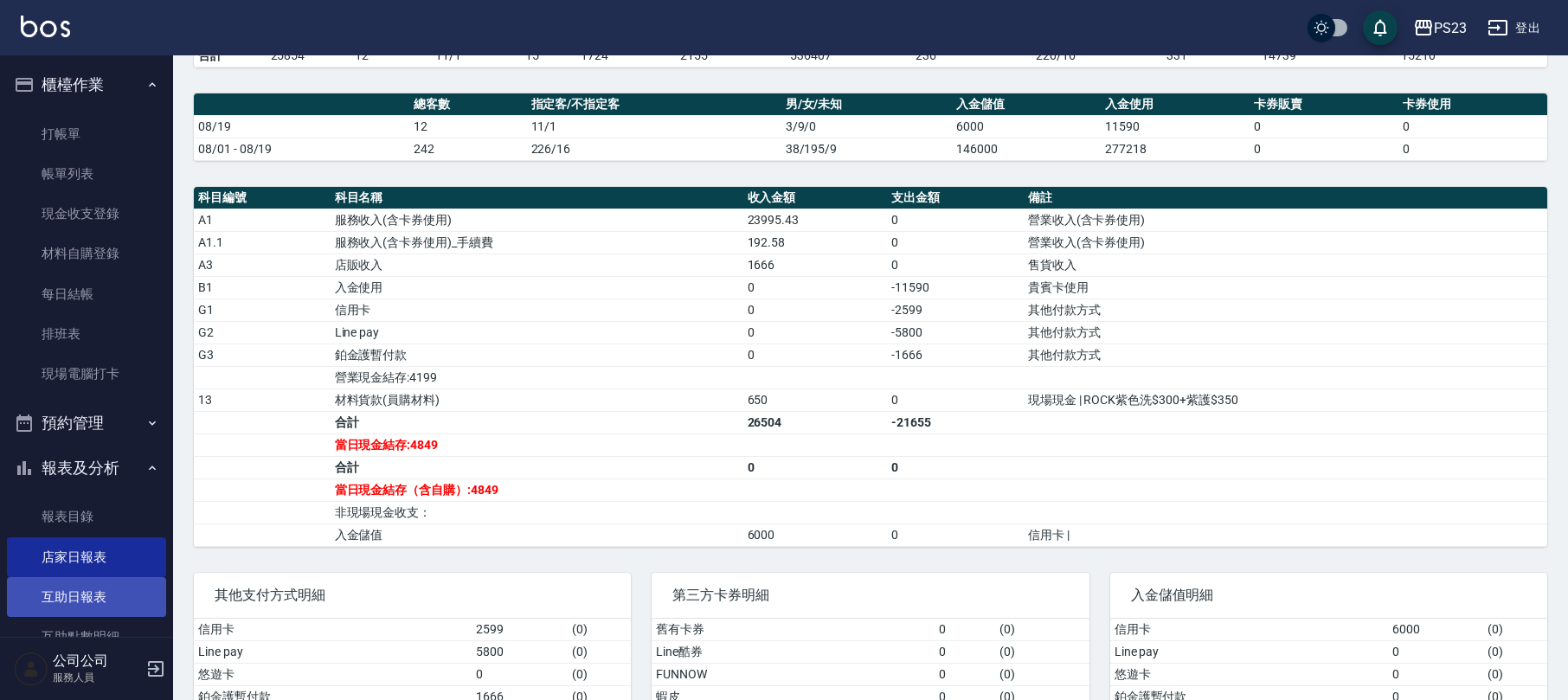
click at [100, 603] on link "互助日報表" at bounding box center [86, 597] width 159 height 40
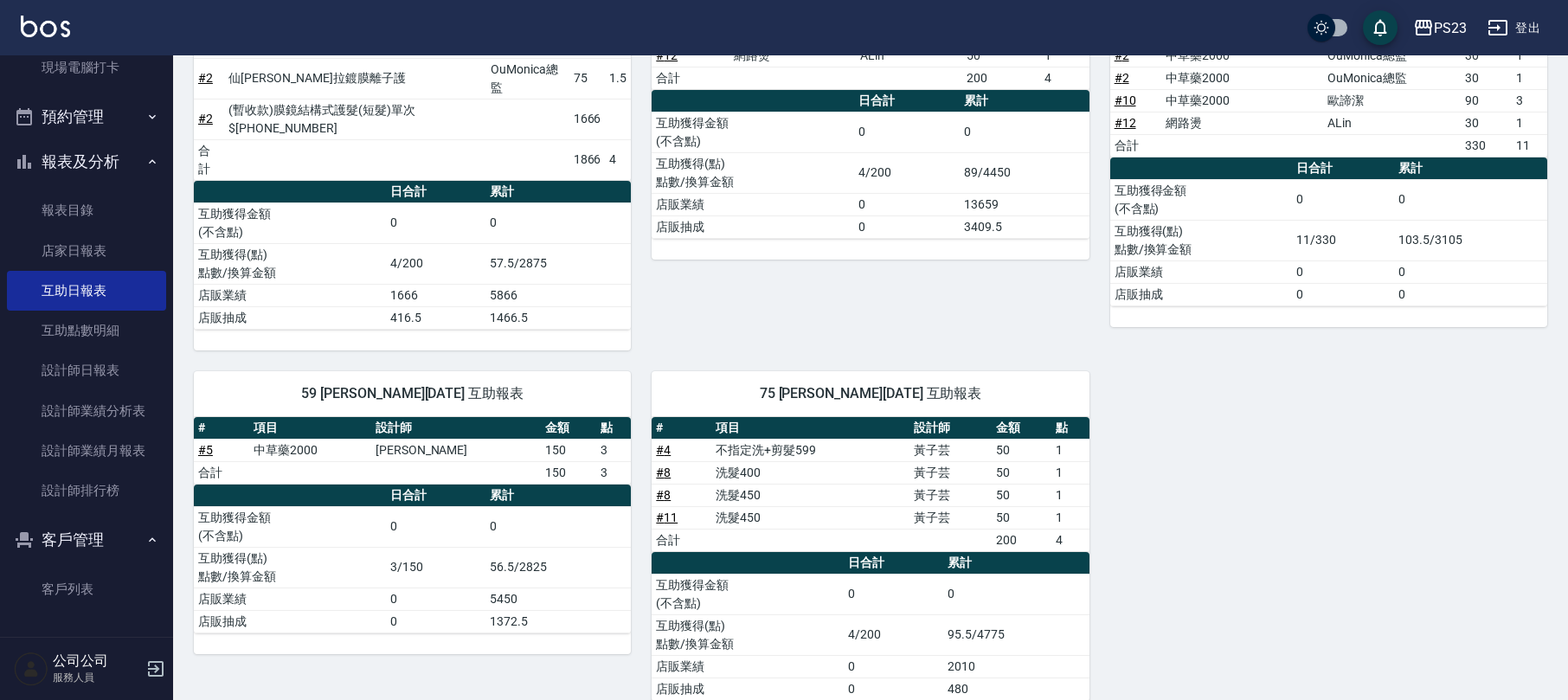
scroll to position [395, 0]
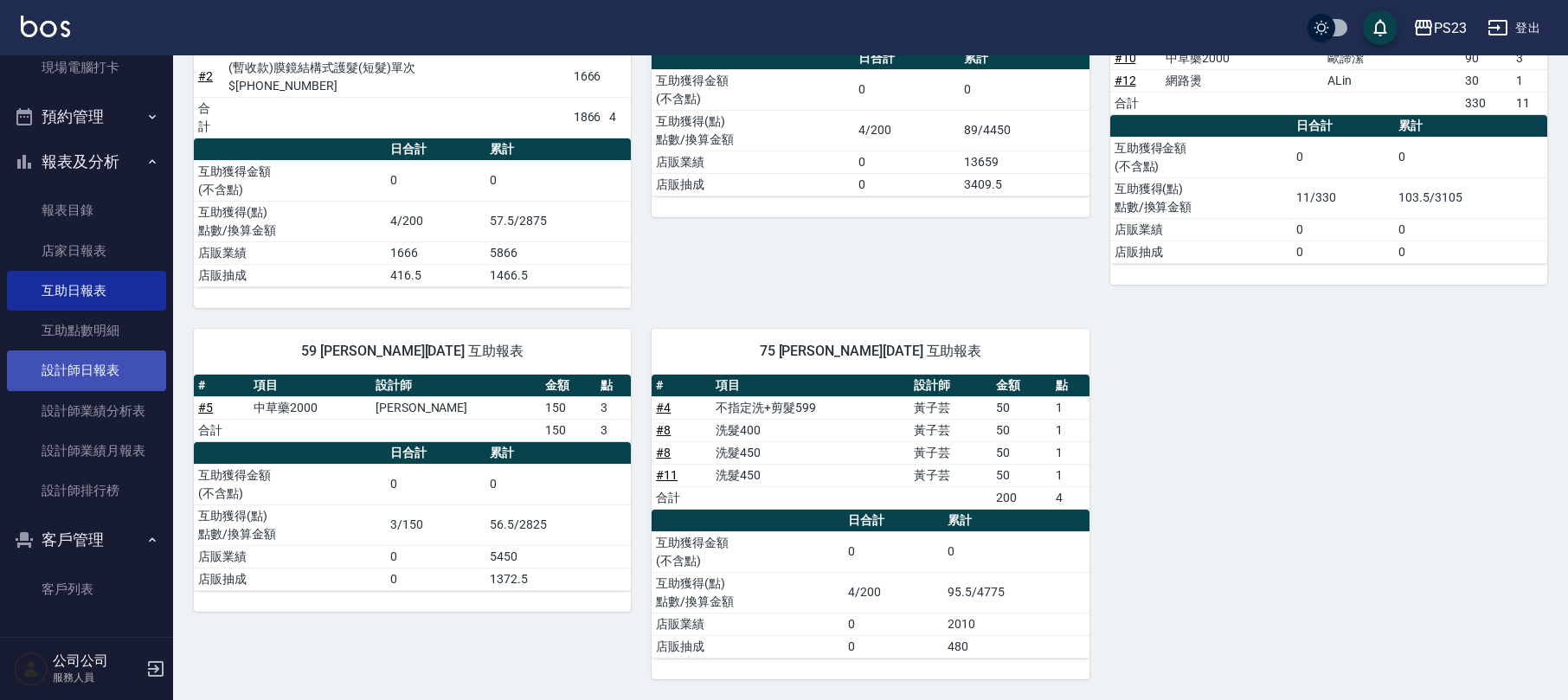
click at [121, 351] on link "設計師日報表" at bounding box center [86, 370] width 159 height 40
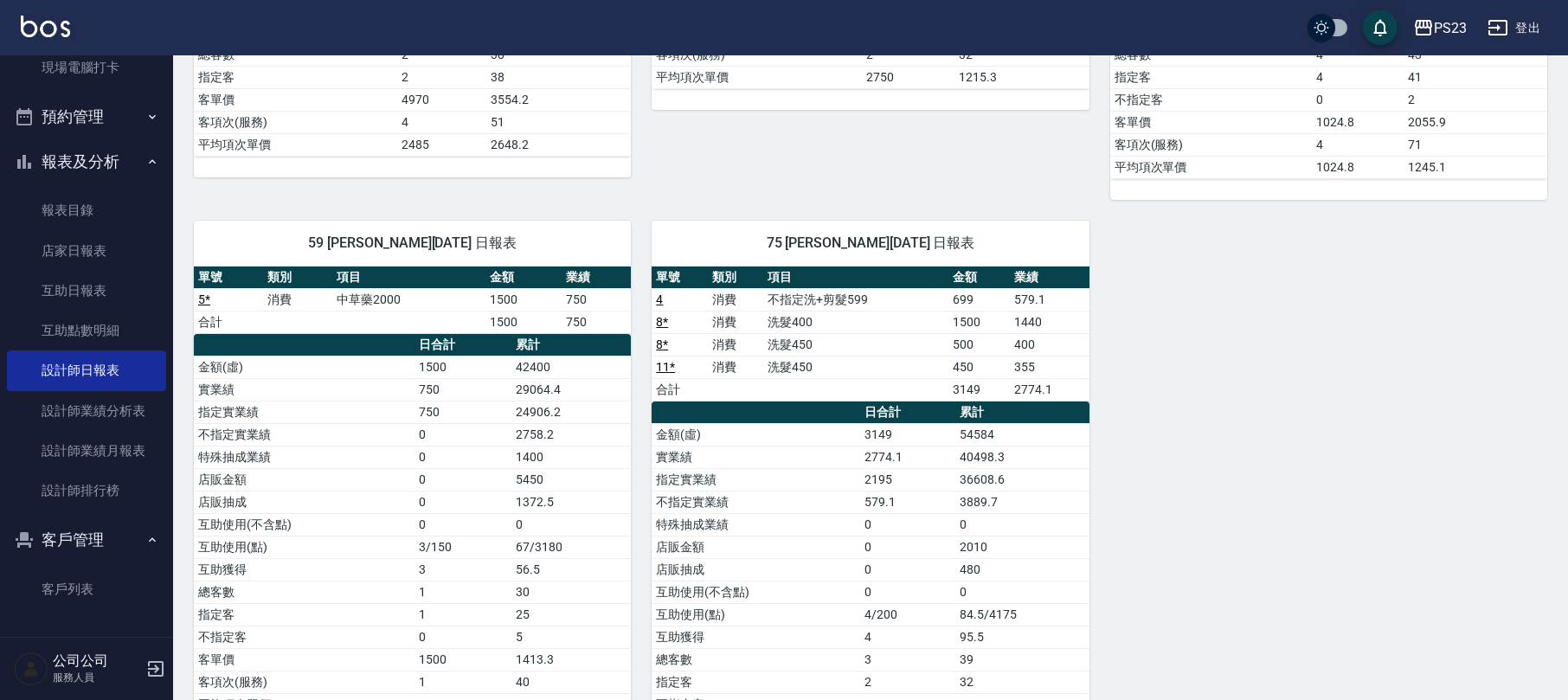
scroll to position [715, 0]
